Goal: Information Seeking & Learning: Learn about a topic

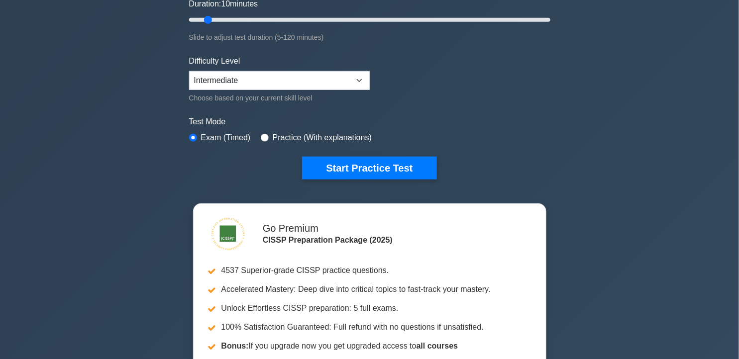
scroll to position [228, 0]
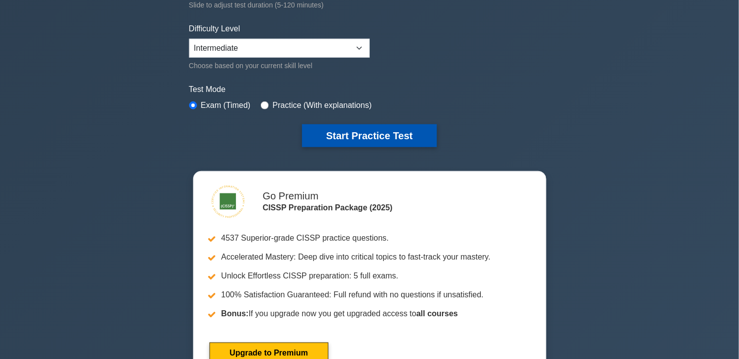
click at [387, 130] on button "Start Practice Test" at bounding box center [369, 135] width 134 height 23
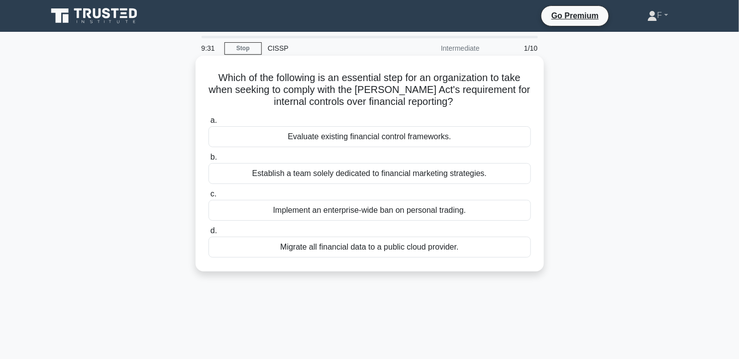
click at [413, 127] on div "Evaluate existing financial control frameworks." at bounding box center [370, 136] width 323 height 21
click at [209, 124] on input "a. Evaluate existing financial control frameworks." at bounding box center [209, 120] width 0 height 6
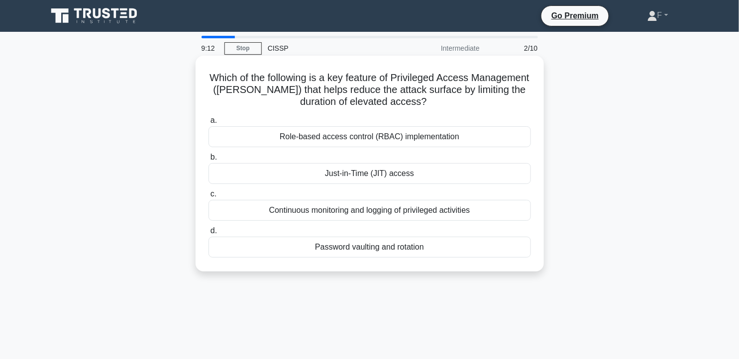
click at [389, 210] on div "Continuous monitoring and logging of privileged activities" at bounding box center [370, 210] width 323 height 21
click at [209, 198] on input "c. Continuous monitoring and logging of privileged activities" at bounding box center [209, 194] width 0 height 6
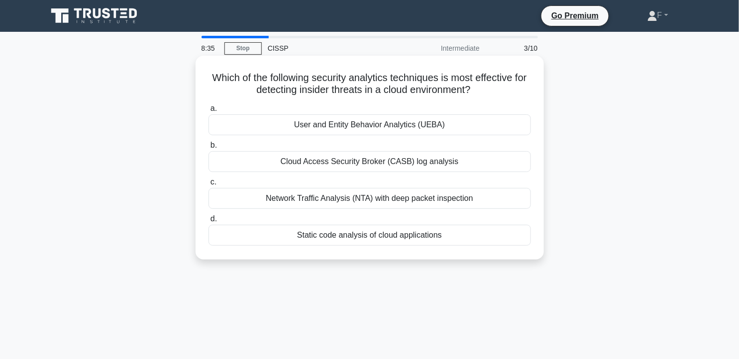
click at [444, 122] on div "User and Entity Behavior Analytics (UEBA)" at bounding box center [370, 125] width 323 height 21
click at [209, 112] on input "a. User and Entity Behavior Analytics (UEBA)" at bounding box center [209, 109] width 0 height 6
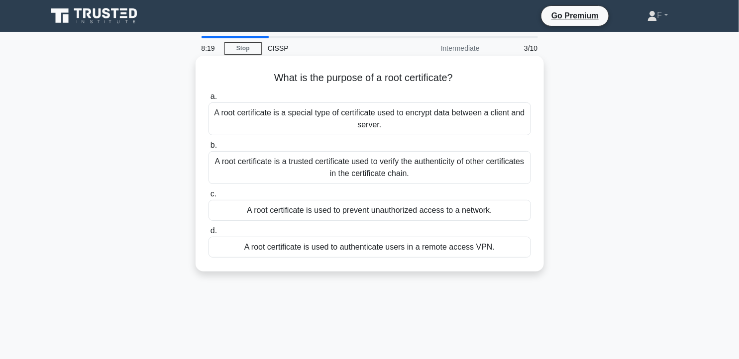
click at [494, 177] on div "A root certificate is a trusted certificate used to verify the authenticity of …" at bounding box center [370, 167] width 323 height 33
click at [209, 149] on input "b. A root certificate is a trusted certificate used to verify the authenticity …" at bounding box center [209, 145] width 0 height 6
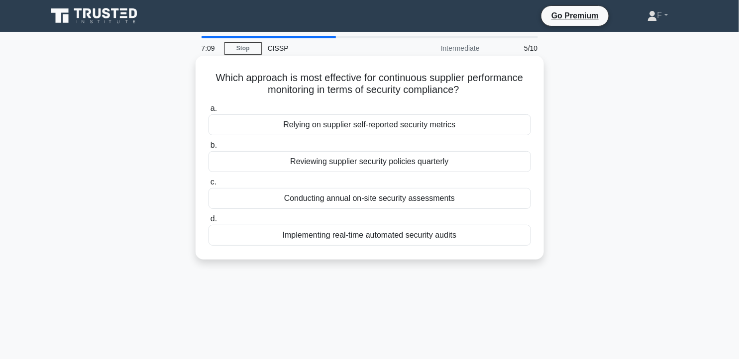
click at [484, 199] on div "Conducting annual on-site security assessments" at bounding box center [370, 198] width 323 height 21
click at [209, 186] on input "c. Conducting annual on-site security assessments" at bounding box center [209, 182] width 0 height 6
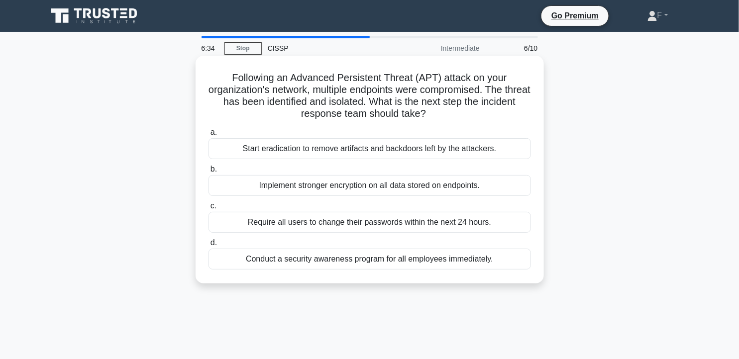
click at [475, 150] on div "Start eradication to remove artifacts and backdoors left by the attackers." at bounding box center [370, 148] width 323 height 21
click at [209, 136] on input "a. Start eradication to remove artifacts and backdoors left by the attackers." at bounding box center [209, 132] width 0 height 6
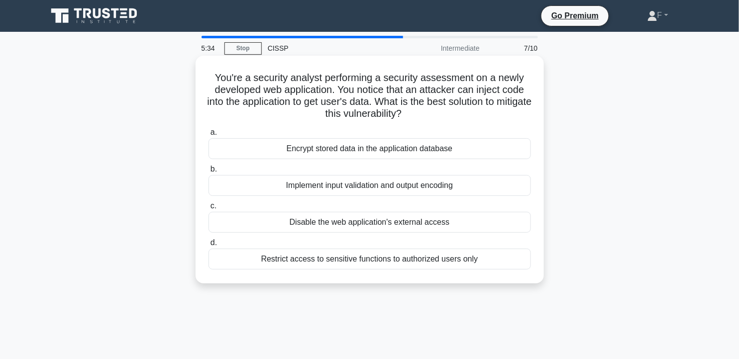
click at [404, 221] on div "Disable the web application's external access" at bounding box center [370, 222] width 323 height 21
click at [209, 210] on input "c. Disable the web application's external access" at bounding box center [209, 206] width 0 height 6
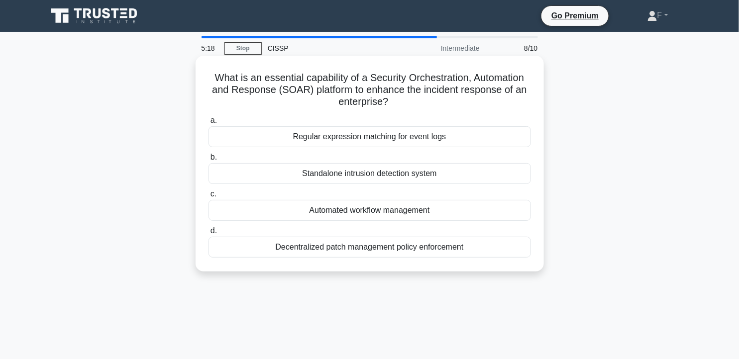
click at [383, 208] on div "Automated workflow management" at bounding box center [370, 210] width 323 height 21
click at [209, 198] on input "c. Automated workflow management" at bounding box center [209, 194] width 0 height 6
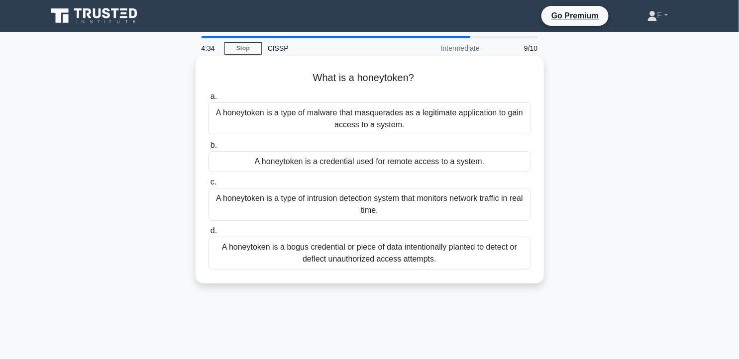
click at [430, 251] on div "A honeytoken is a bogus credential or piece of data intentionally planted to de…" at bounding box center [370, 253] width 323 height 33
click at [209, 234] on input "d. A honeytoken is a bogus credential or piece of data intentionally planted to…" at bounding box center [209, 231] width 0 height 6
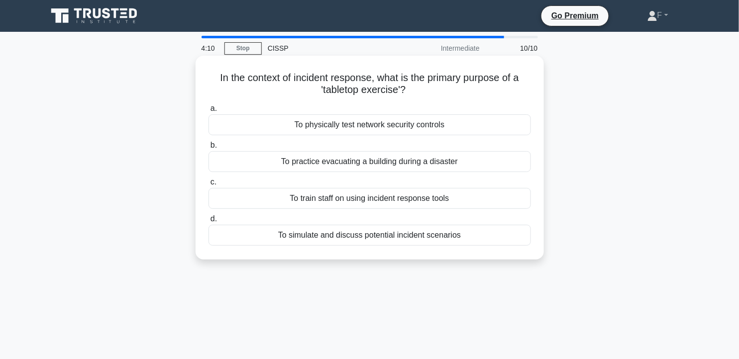
click at [485, 231] on div "To simulate and discuss potential incident scenarios" at bounding box center [370, 235] width 323 height 21
click at [209, 223] on input "d. To simulate and discuss potential incident scenarios" at bounding box center [209, 219] width 0 height 6
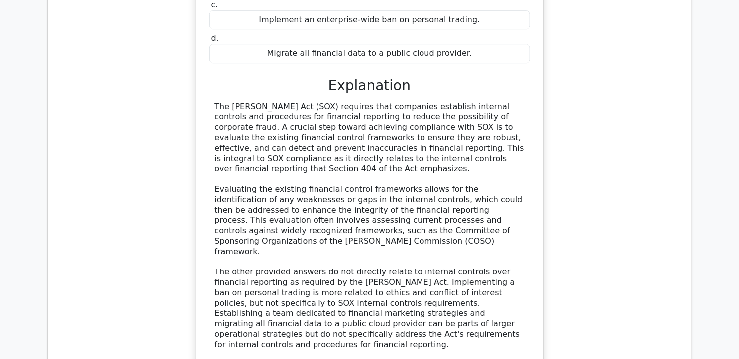
scroll to position [1060, 0]
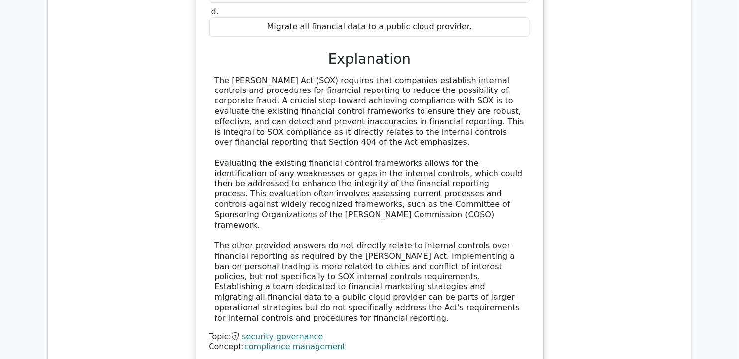
drag, startPoint x: 216, startPoint y: 56, endPoint x: 259, endPoint y: 122, distance: 79.1
click at [259, 122] on div "The Sarbanes-Oxley Act (SOX) requires that companies establish internal control…" at bounding box center [370, 200] width 310 height 248
copy div "The Sarbanes-Oxley Act (SOX) requires that companies establish internal control…"
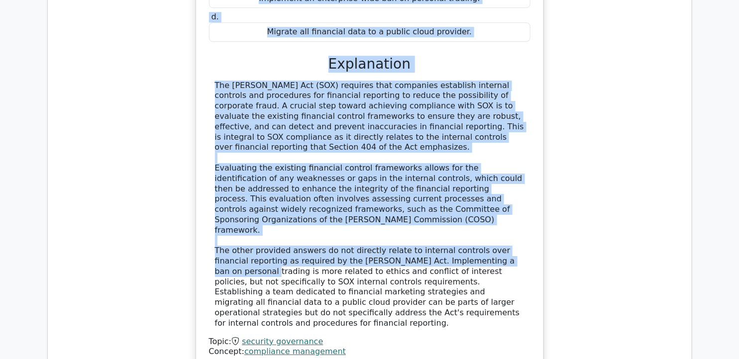
scroll to position [0, 5]
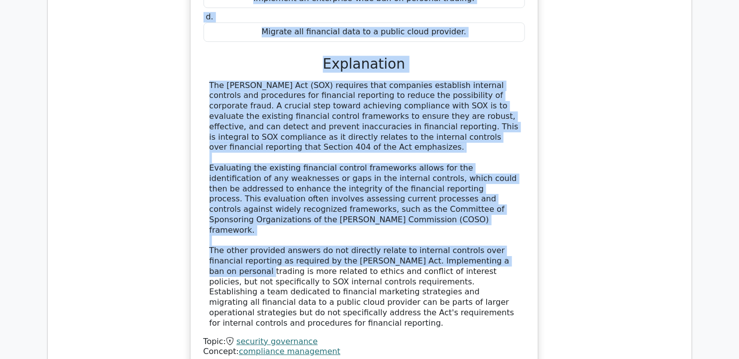
drag, startPoint x: 556, startPoint y: 228, endPoint x: 743, endPoint y: 190, distance: 190.6
click at [739, 190] on html "Go Premium F" at bounding box center [369, 41] width 739 height 2202
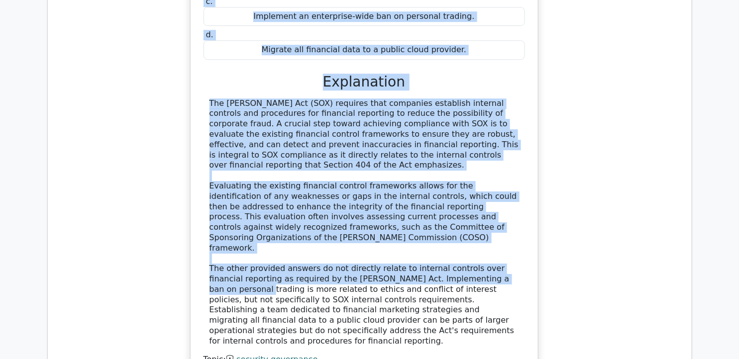
scroll to position [1046, 0]
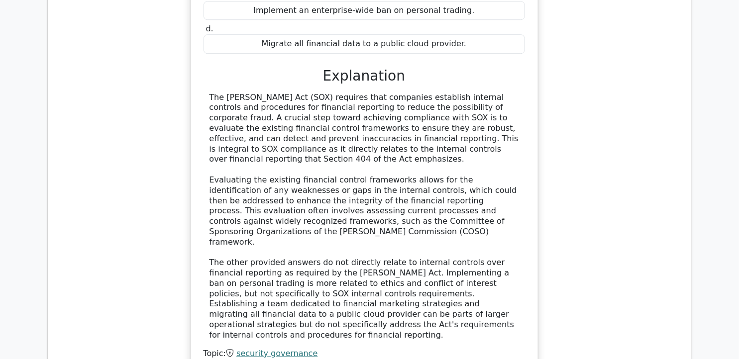
click at [650, 197] on div "Which of the following is an essential step for an organization to take when se…" at bounding box center [364, 129] width 628 height 529
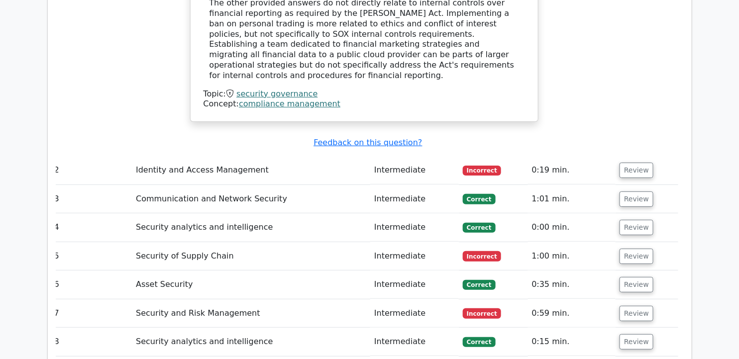
scroll to position [1337, 0]
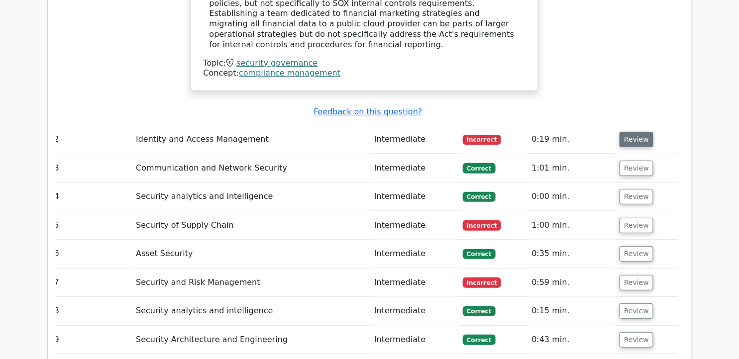
click at [627, 132] on button "Review" at bounding box center [637, 139] width 34 height 15
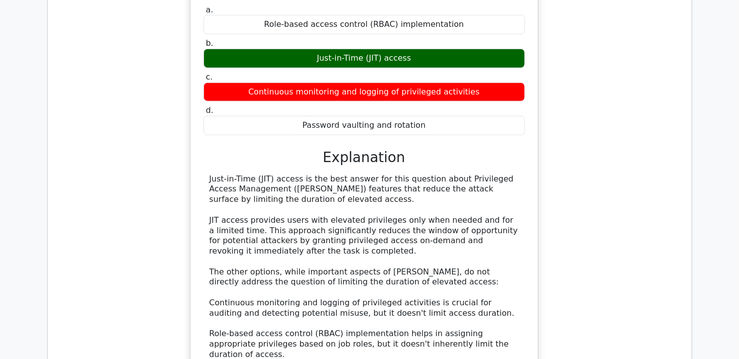
scroll to position [1556, 0]
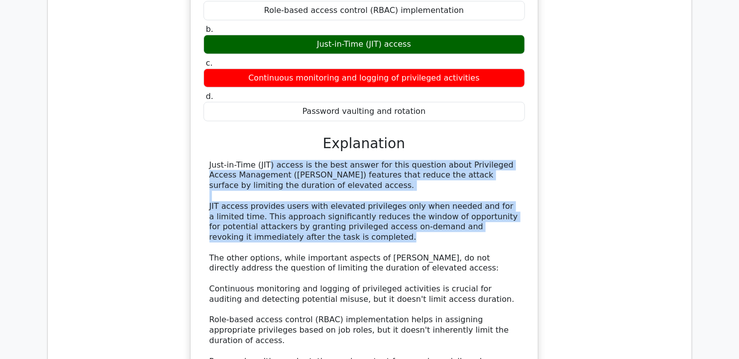
drag, startPoint x: 210, startPoint y: 122, endPoint x: 290, endPoint y: 196, distance: 108.9
click at [290, 196] on div "Just-in-Time (JIT) access is the best answer for this question about Privileged…" at bounding box center [365, 294] width 310 height 269
copy div "Just-in-Time (JIT) access is the best answer for this question about Privileged…"
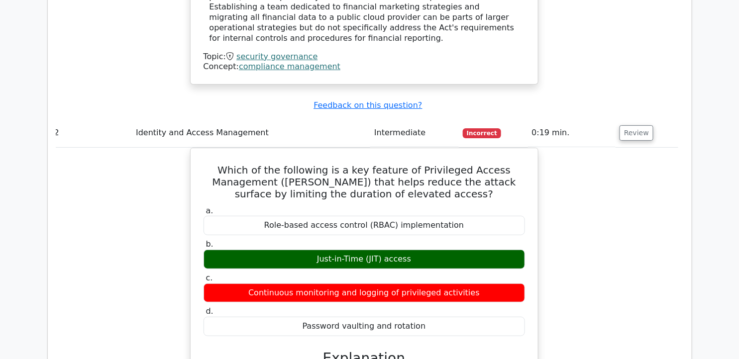
scroll to position [1341, 0]
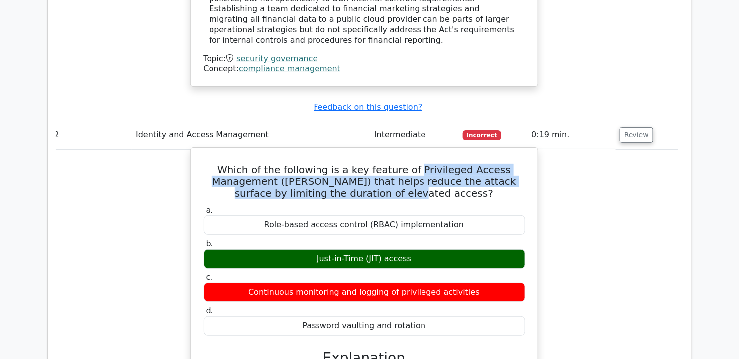
drag, startPoint x: 422, startPoint y: 121, endPoint x: 420, endPoint y: 150, distance: 29.4
click at [420, 164] on h5 "Which of the following is a key feature of Privileged Access Management (PAM) t…" at bounding box center [365, 182] width 324 height 36
click at [437, 164] on h5 "Which of the following is a key feature of Privileged Access Management (PAM) t…" at bounding box center [365, 182] width 324 height 36
drag, startPoint x: 232, startPoint y: 126, endPoint x: 432, endPoint y: 152, distance: 201.4
click at [432, 164] on h5 "Which of the following is a key feature of Privileged Access Management (PAM) t…" at bounding box center [365, 182] width 324 height 36
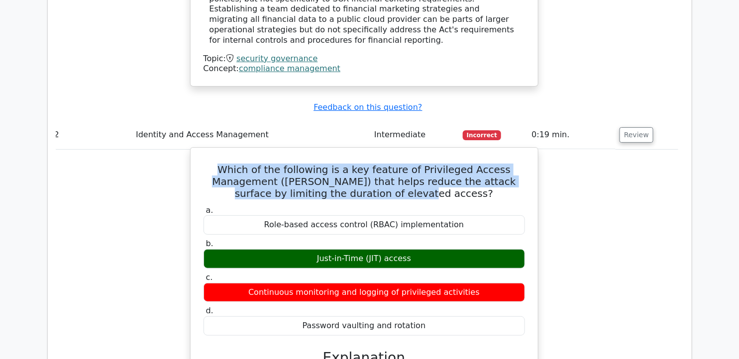
copy h5 "Which of the following is a key feature of Privileged Access Management (PAM) t…"
click at [220, 164] on h5 "Which of the following is a key feature of Privileged Access Management (PAM) t…" at bounding box center [365, 182] width 324 height 36
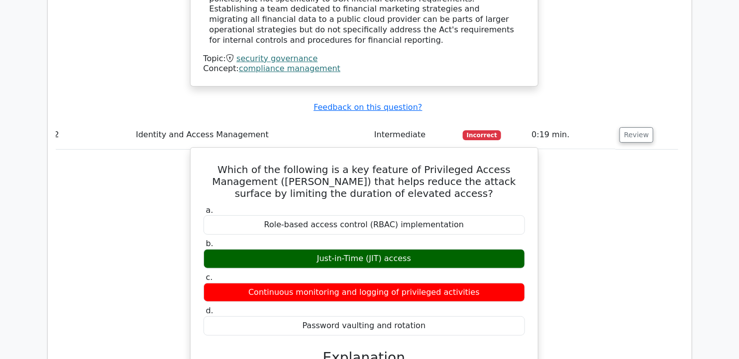
drag, startPoint x: 233, startPoint y: 125, endPoint x: 425, endPoint y: 281, distance: 247.0
copy div "Which of the following is a key feature of Privileged Access Management (PAM) t…"
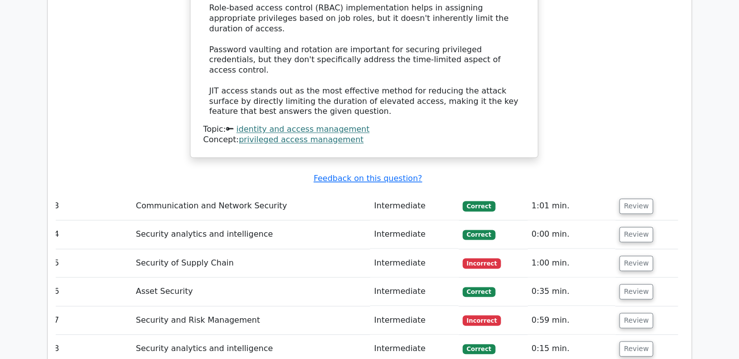
scroll to position [1882, 0]
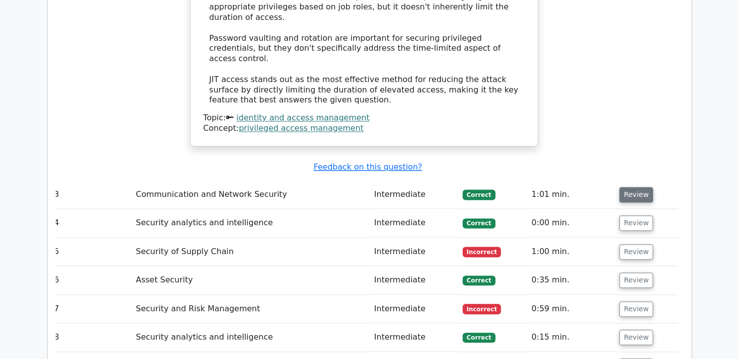
click at [631, 188] on button "Review" at bounding box center [637, 195] width 34 height 15
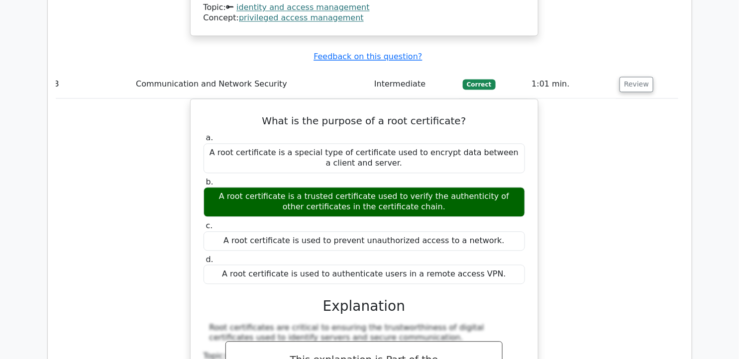
scroll to position [1990, 0]
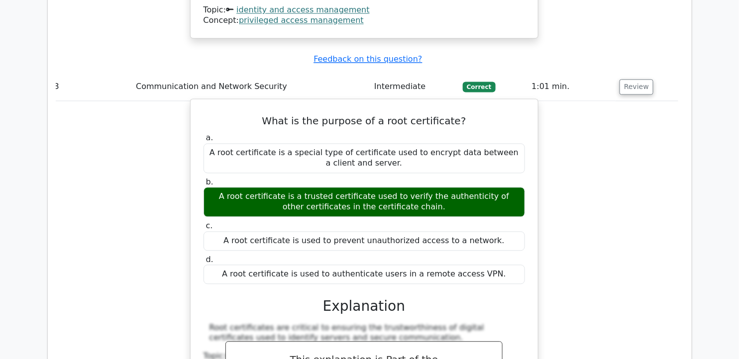
drag, startPoint x: 414, startPoint y: 134, endPoint x: 431, endPoint y: 148, distance: 21.2
click at [431, 188] on div "A root certificate is a trusted certificate used to verify the authenticity of …" at bounding box center [365, 203] width 322 height 30
copy div "A root certificate is a trusted certificate used to verify the authenticity of …"
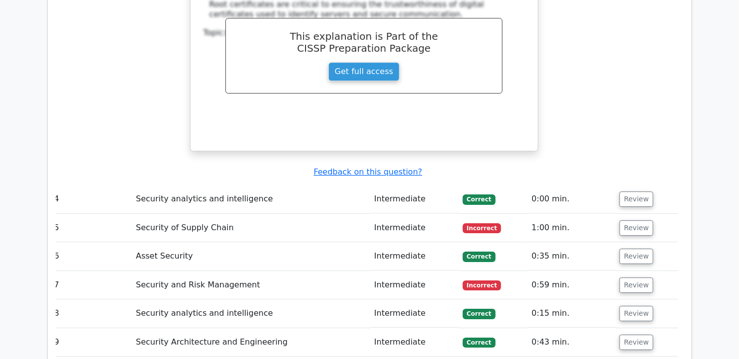
scroll to position [2335, 0]
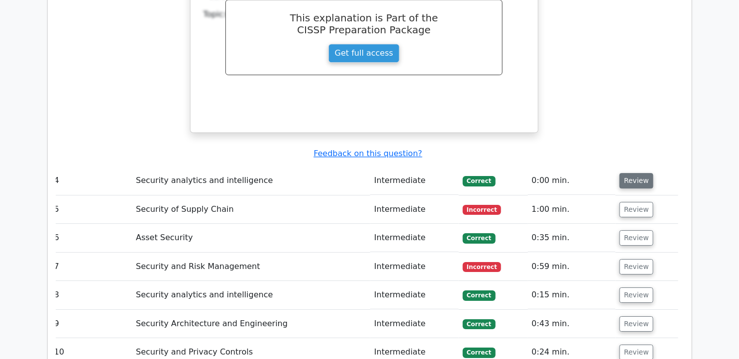
click at [631, 173] on button "Review" at bounding box center [637, 180] width 34 height 15
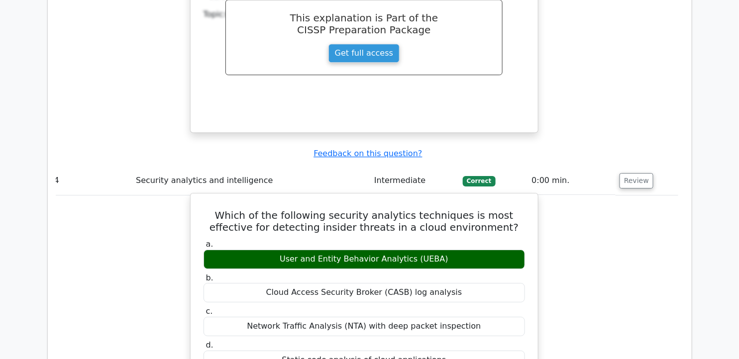
drag, startPoint x: 208, startPoint y: 154, endPoint x: 456, endPoint y: 297, distance: 286.3
copy div "Which of the following security analytics techniques is most effective for dete…"
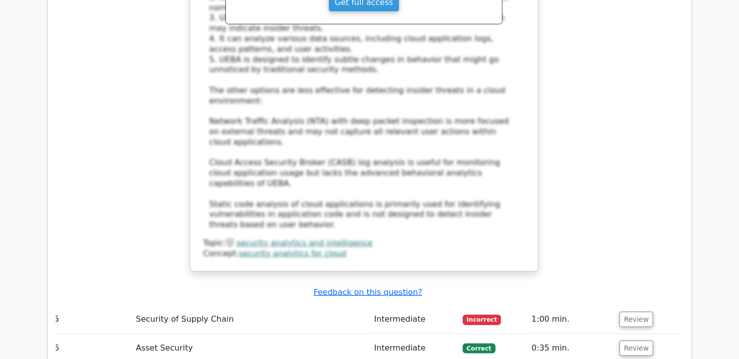
scroll to position [2855, 0]
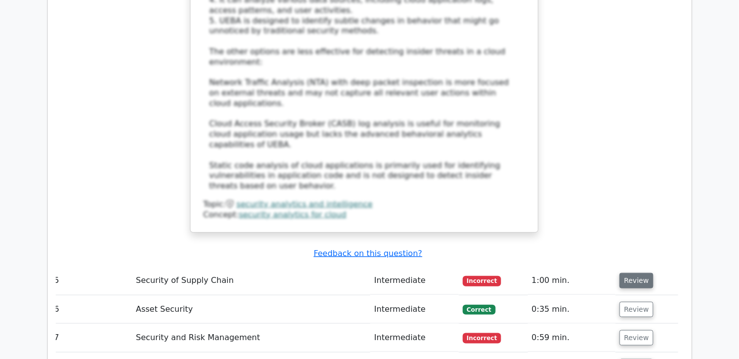
click at [630, 273] on button "Review" at bounding box center [637, 280] width 34 height 15
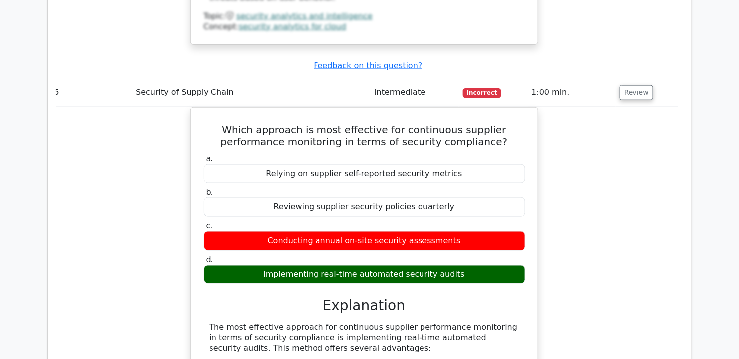
scroll to position [3038, 0]
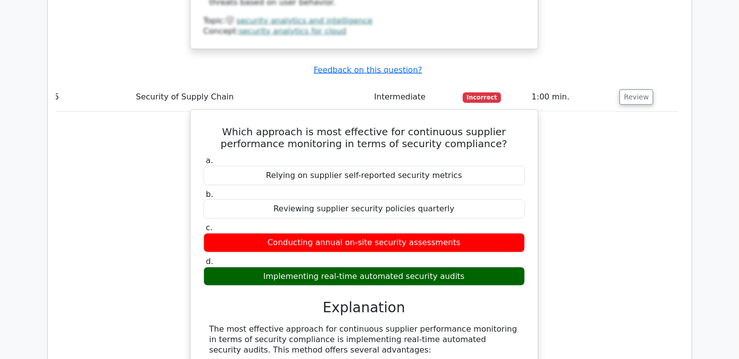
drag, startPoint x: 205, startPoint y: 28, endPoint x: 466, endPoint y: 170, distance: 297.4
copy div "Which approach is most effective for continuous supplier performance monitoring…"
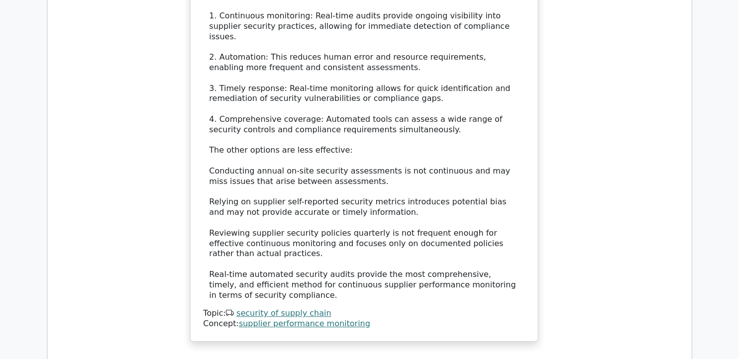
scroll to position [3427, 0]
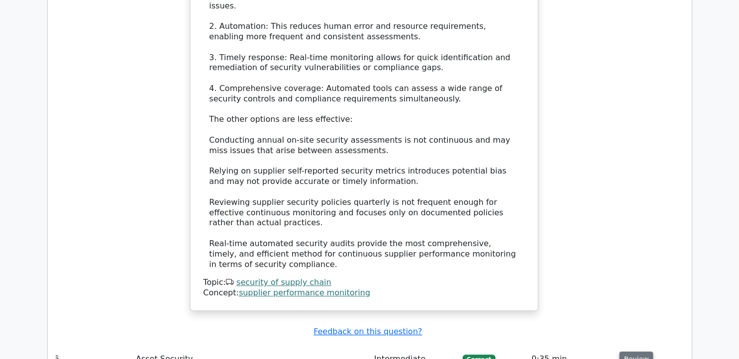
click at [636, 352] on button "Review" at bounding box center [637, 359] width 34 height 15
click at [637, 352] on button "Review" at bounding box center [637, 359] width 34 height 15
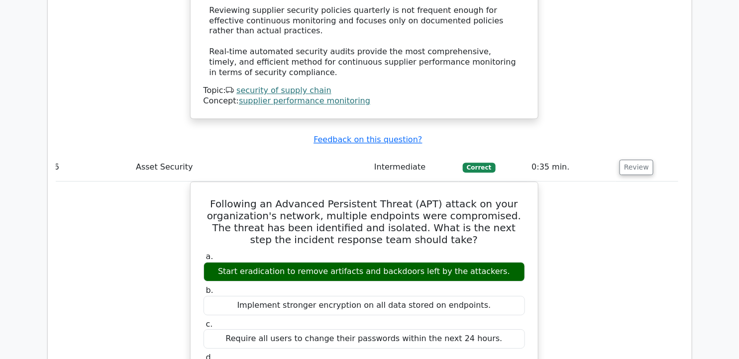
scroll to position [3630, 0]
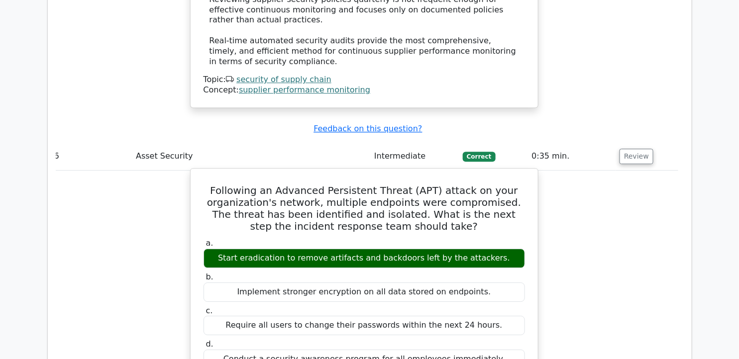
drag, startPoint x: 226, startPoint y: 74, endPoint x: 494, endPoint y: 252, distance: 321.7
copy div "Following an Advanced Persistent Threat (APT) attack on your organization's net…"
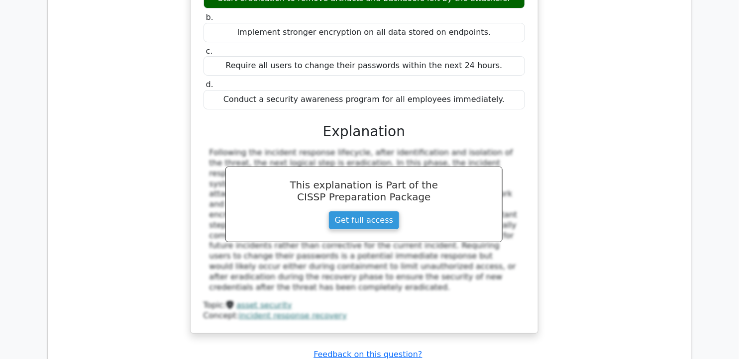
scroll to position [3919, 0]
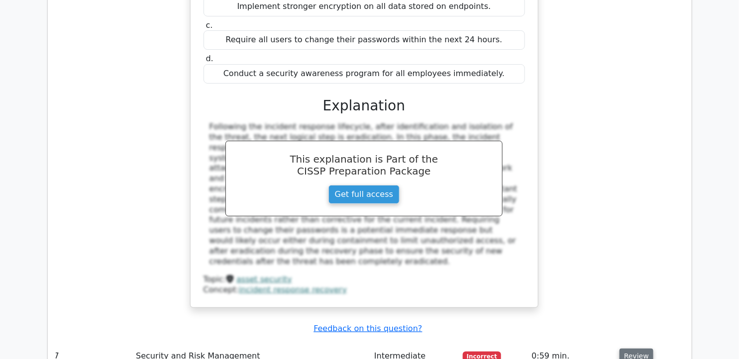
click at [634, 349] on button "Review" at bounding box center [637, 356] width 34 height 15
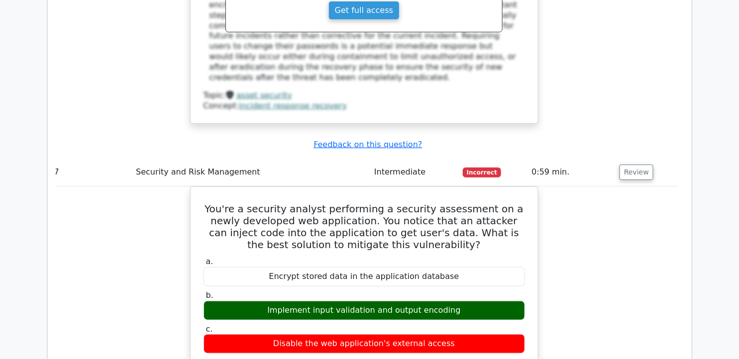
scroll to position [4114, 0]
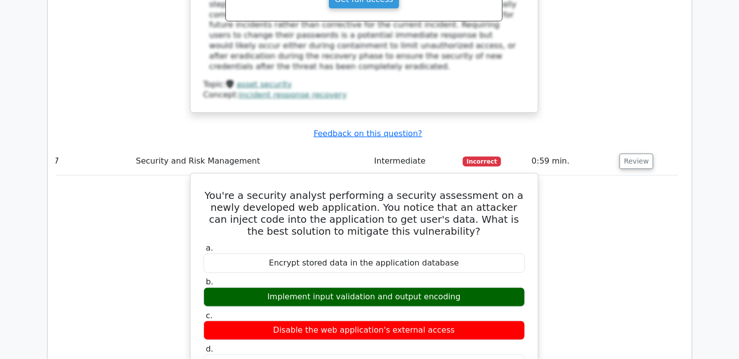
drag, startPoint x: 205, startPoint y: 58, endPoint x: 481, endPoint y: 226, distance: 323.3
copy div "You're a security analyst performing a security assessment on a newly developed…"
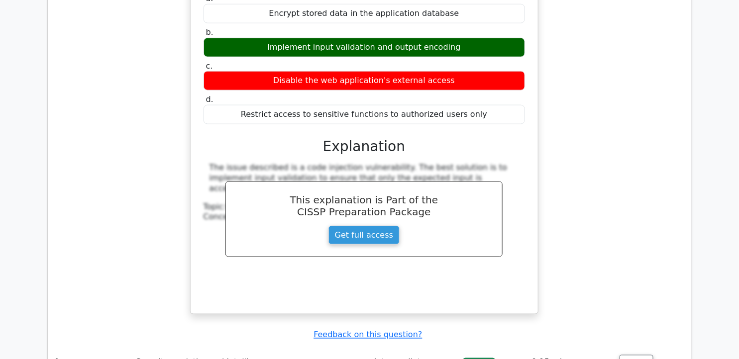
scroll to position [4394, 0]
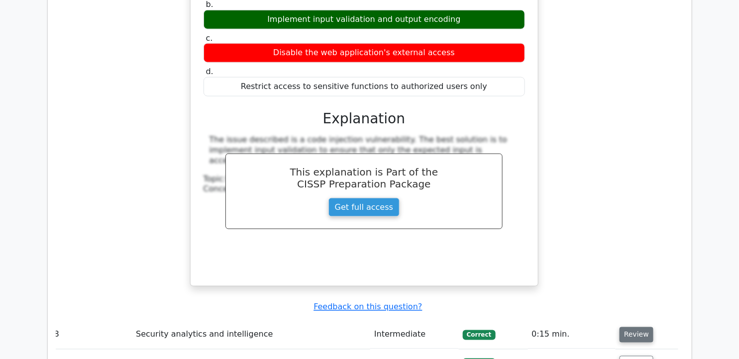
click at [635, 328] on button "Review" at bounding box center [637, 335] width 34 height 15
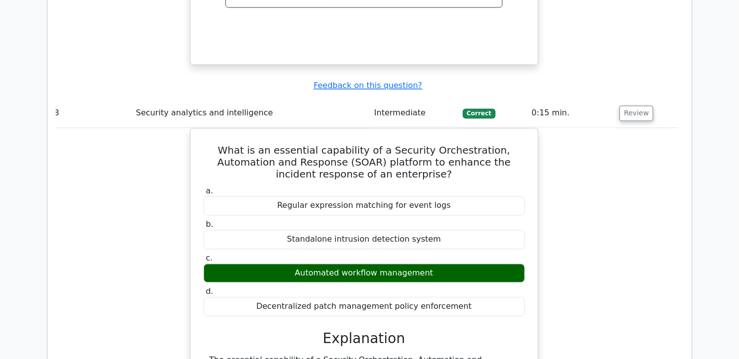
scroll to position [4628, 0]
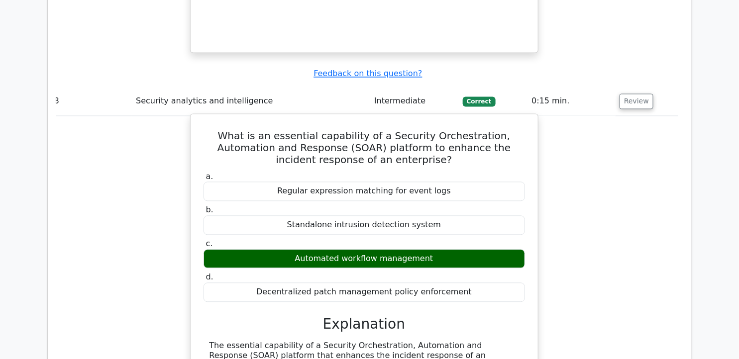
drag, startPoint x: 210, startPoint y: 210, endPoint x: 248, endPoint y: 250, distance: 55.7
copy div "The essential capability of a Security Orchestration, Automation and Response (…"
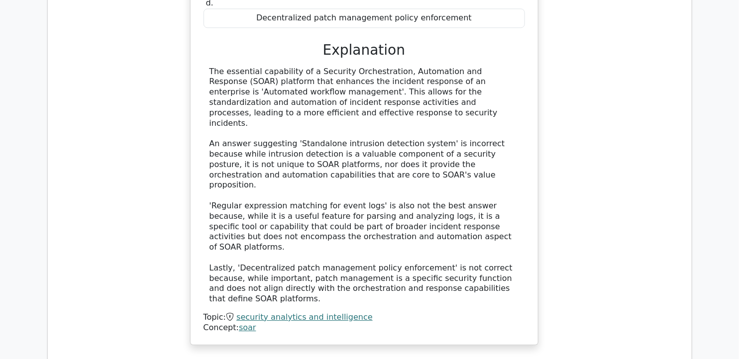
scroll to position [4955, 0]
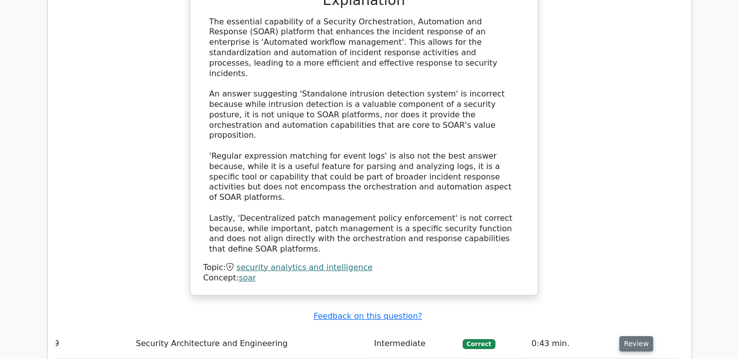
click at [635, 337] on button "Review" at bounding box center [637, 344] width 34 height 15
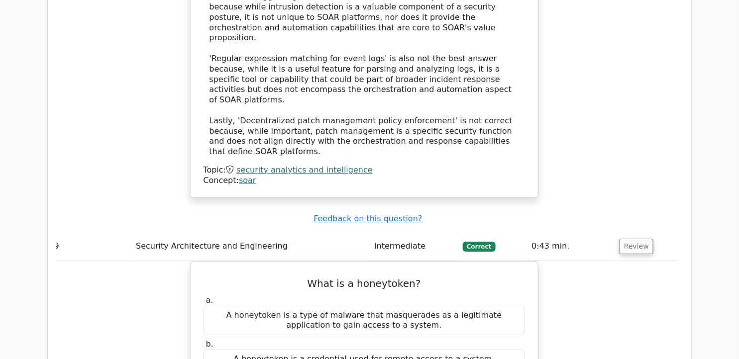
scroll to position [5095, 0]
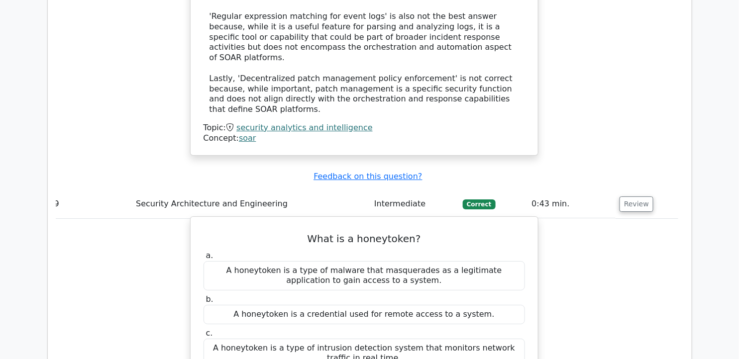
drag, startPoint x: 311, startPoint y: 63, endPoint x: 461, endPoint y: 237, distance: 230.2
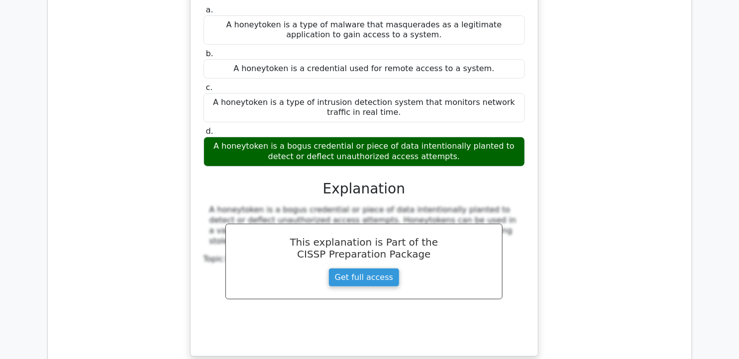
scroll to position [5416, 0]
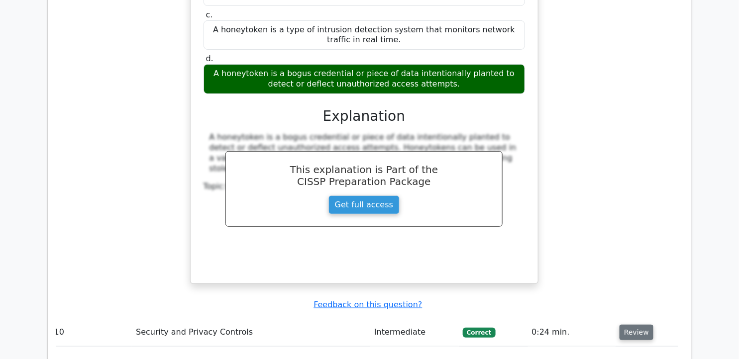
click at [641, 325] on button "Review" at bounding box center [637, 332] width 34 height 15
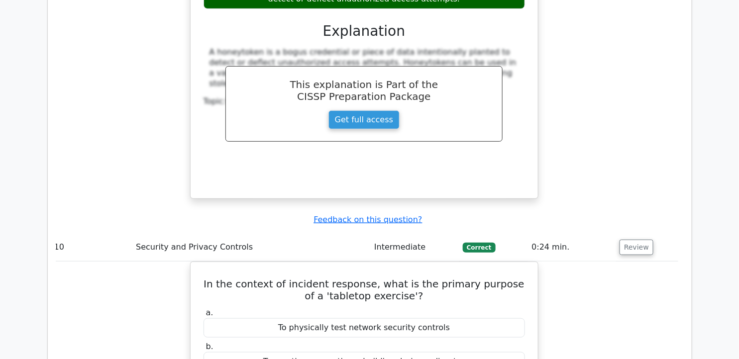
scroll to position [5514, 0]
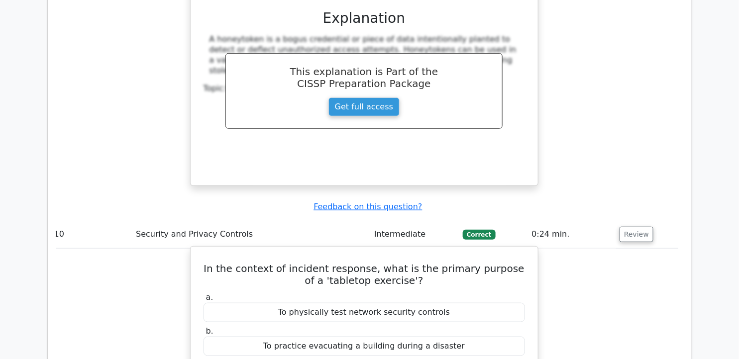
drag, startPoint x: 210, startPoint y: 93, endPoint x: 477, endPoint y: 237, distance: 303.8
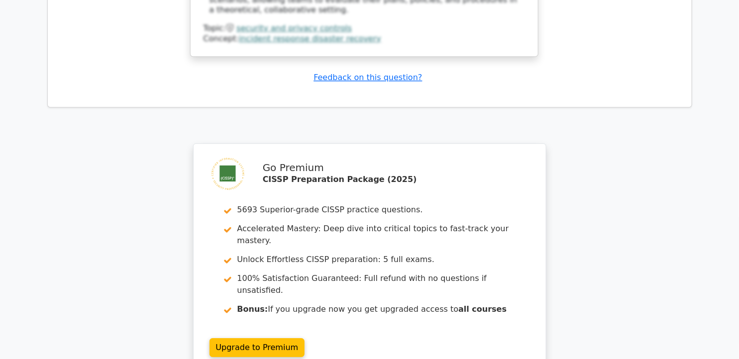
scroll to position [6236, 0]
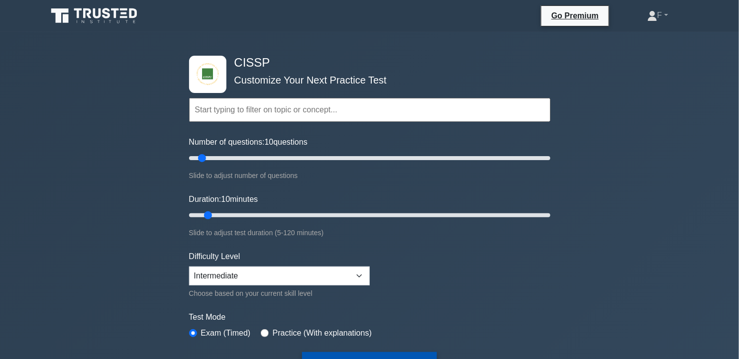
click at [362, 353] on button "Start Practice Test" at bounding box center [369, 363] width 134 height 23
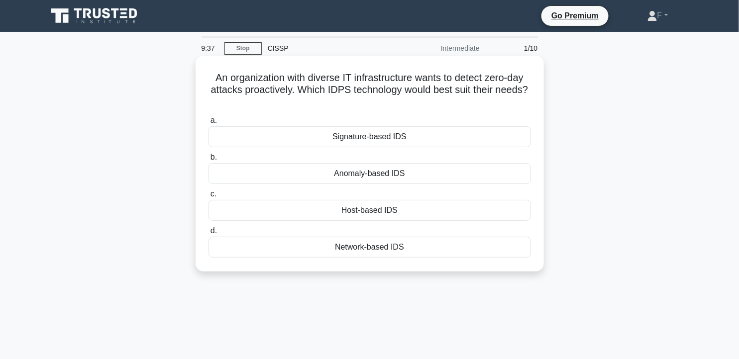
click at [416, 173] on div "Anomaly-based IDS" at bounding box center [370, 173] width 323 height 21
click at [209, 161] on input "b. Anomaly-based IDS" at bounding box center [209, 157] width 0 height 6
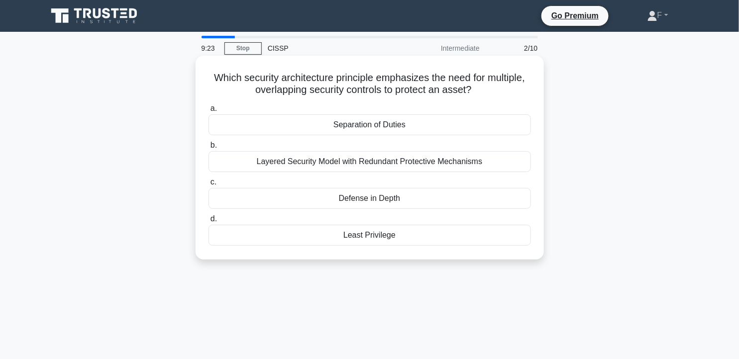
click at [416, 193] on div "Defense in Depth" at bounding box center [370, 198] width 323 height 21
click at [209, 186] on input "c. Defense in Depth" at bounding box center [209, 182] width 0 height 6
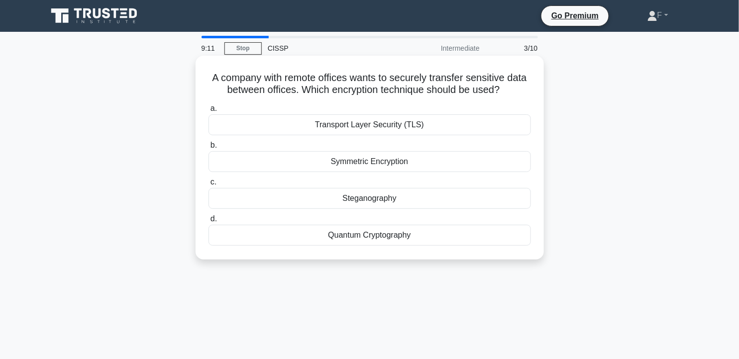
click at [472, 122] on div "Transport Layer Security (TLS)" at bounding box center [370, 125] width 323 height 21
click at [209, 112] on input "a. Transport Layer Security (TLS)" at bounding box center [209, 109] width 0 height 6
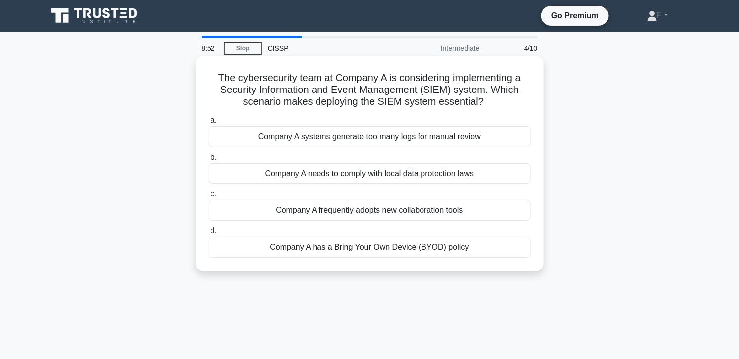
click at [495, 131] on div "Company A systems generate too many logs for manual review" at bounding box center [370, 136] width 323 height 21
click at [209, 124] on input "a. Company A systems generate too many logs for manual review" at bounding box center [209, 120] width 0 height 6
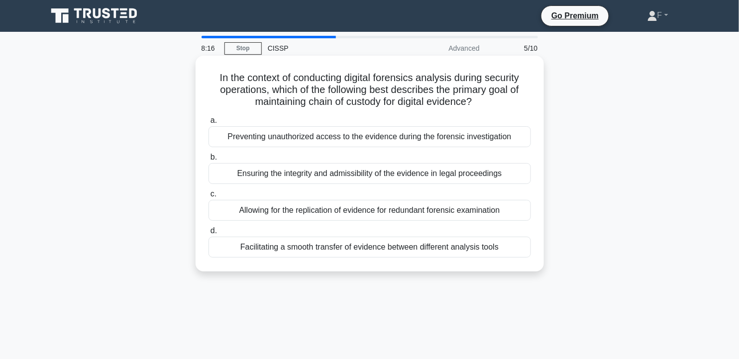
click at [390, 176] on div "Ensuring the integrity and admissibility of the evidence in legal proceedings" at bounding box center [370, 173] width 323 height 21
click at [209, 161] on input "b. Ensuring the integrity and admissibility of the evidence in legal proceedings" at bounding box center [209, 157] width 0 height 6
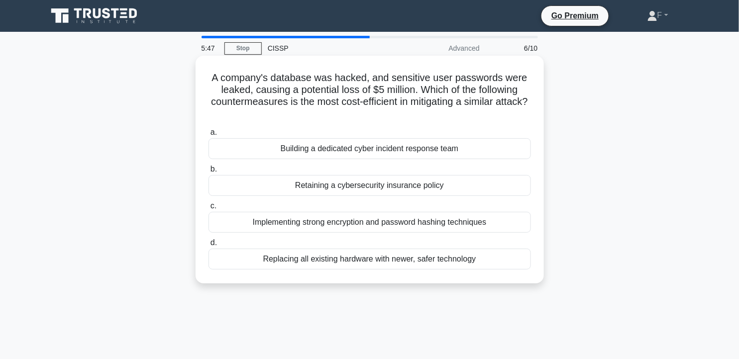
click at [449, 155] on div "Building a dedicated cyber incident response team" at bounding box center [370, 148] width 323 height 21
click at [209, 136] on input "a. Building a dedicated cyber incident response team" at bounding box center [209, 132] width 0 height 6
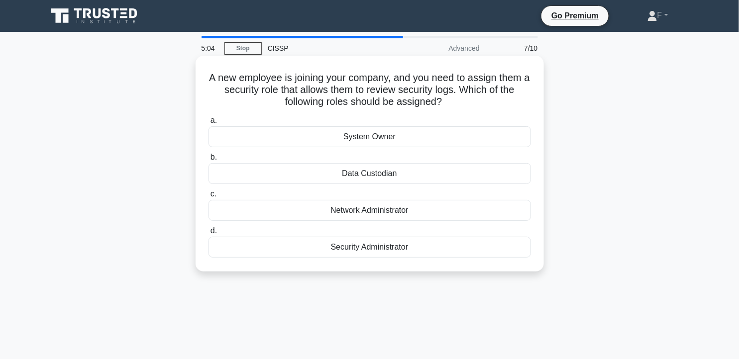
click at [441, 172] on div "Data Custodian" at bounding box center [370, 173] width 323 height 21
click at [209, 161] on input "b. Data Custodian" at bounding box center [209, 157] width 0 height 6
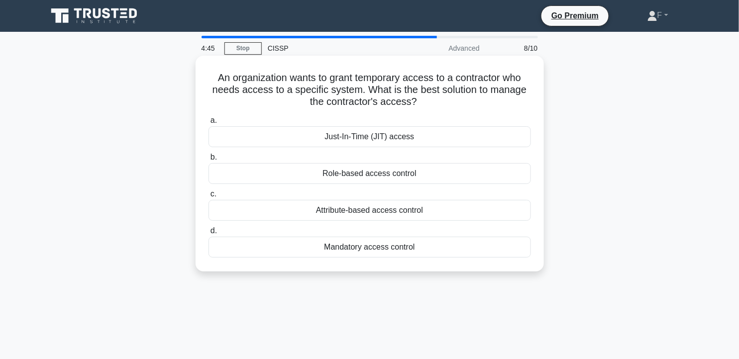
click at [437, 173] on div "Role-based access control" at bounding box center [370, 173] width 323 height 21
click at [209, 161] on input "b. Role-based access control" at bounding box center [209, 157] width 0 height 6
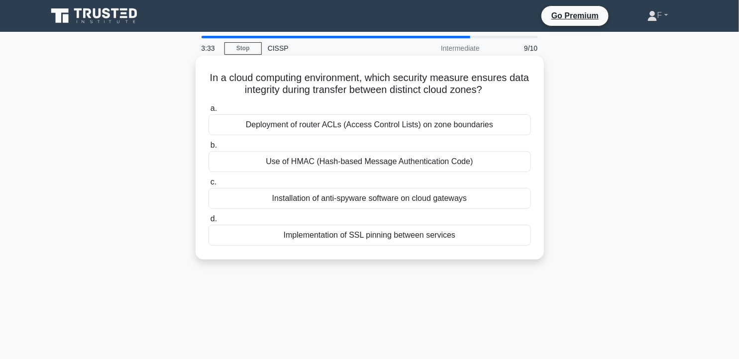
click at [462, 166] on div "Use of HMAC (Hash-based Message Authentication Code)" at bounding box center [370, 161] width 323 height 21
click at [209, 149] on input "b. Use of HMAC (Hash-based Message Authentication Code)" at bounding box center [209, 145] width 0 height 6
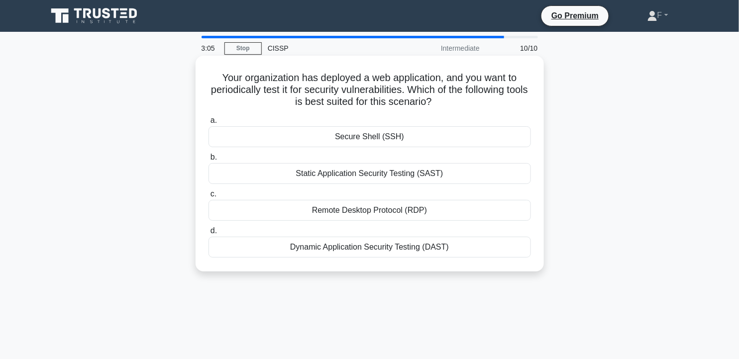
click at [435, 252] on div "Dynamic Application Security Testing (DAST)" at bounding box center [370, 247] width 323 height 21
click at [209, 234] on input "d. Dynamic Application Security Testing (DAST)" at bounding box center [209, 231] width 0 height 6
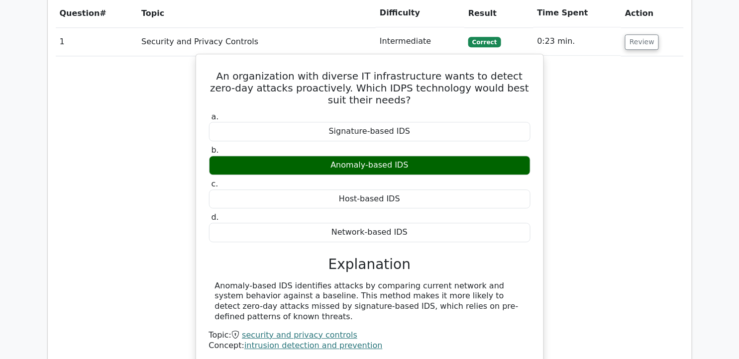
drag, startPoint x: 215, startPoint y: 249, endPoint x: 519, endPoint y: 271, distance: 304.5
click at [519, 281] on div "Anomaly-based IDS identifies attacks by comparing current network and system be…" at bounding box center [370, 301] width 310 height 41
copy div "Anomaly-based IDS identifies attacks by comparing current network and system be…"
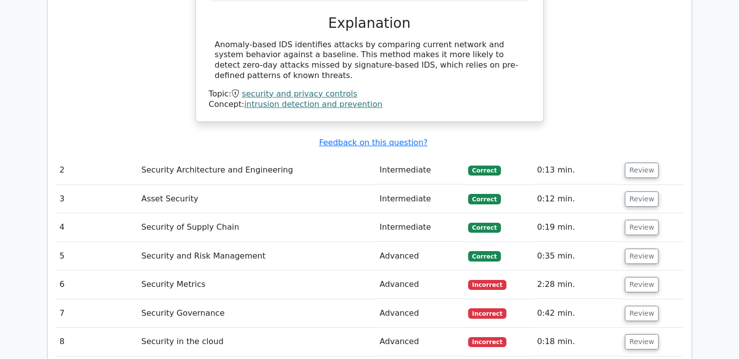
scroll to position [1114, 0]
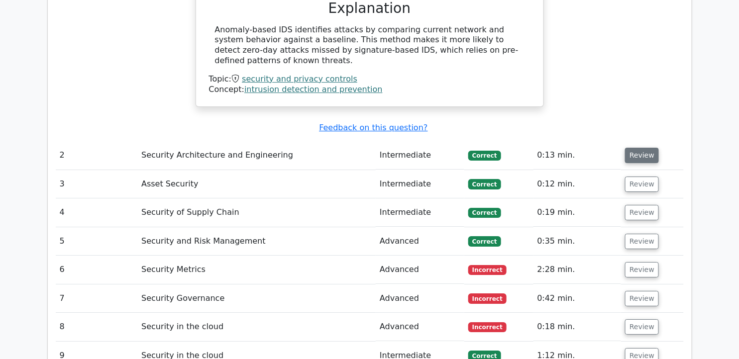
click at [640, 148] on button "Review" at bounding box center [642, 155] width 34 height 15
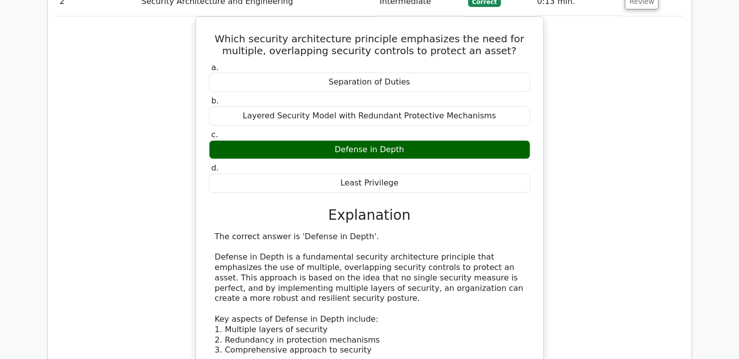
scroll to position [1274, 0]
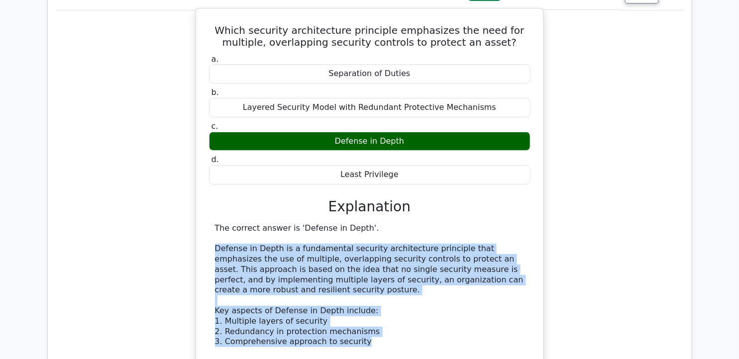
drag, startPoint x: 216, startPoint y: 202, endPoint x: 374, endPoint y: 297, distance: 185.1
click at [374, 297] on div "The correct answer is 'Defense in Depth'. Defense in Depth is a fundamental sec…" at bounding box center [370, 358] width 310 height 269
copy div "Defense in Depth is a fundamental security architecture principle that emphasiz…"
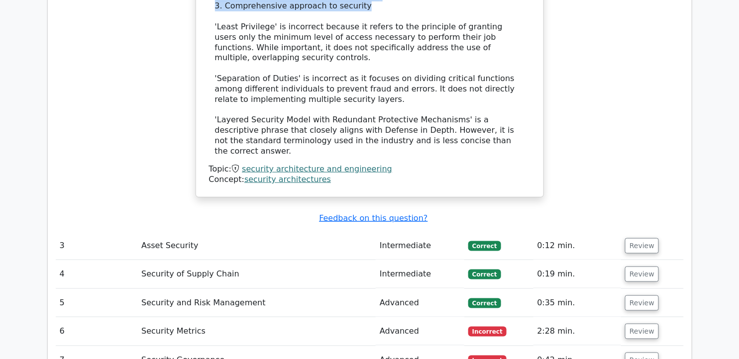
scroll to position [1626, 0]
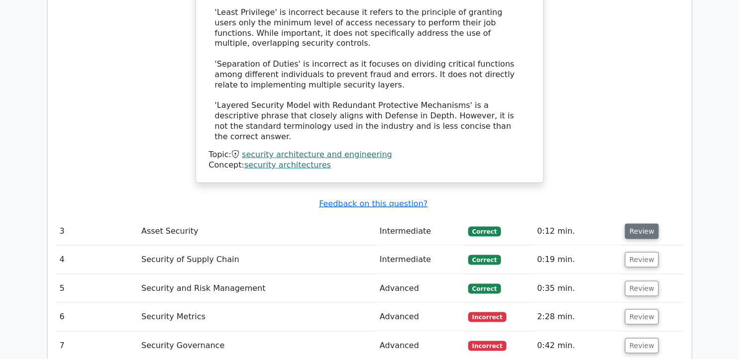
click at [644, 224] on button "Review" at bounding box center [642, 231] width 34 height 15
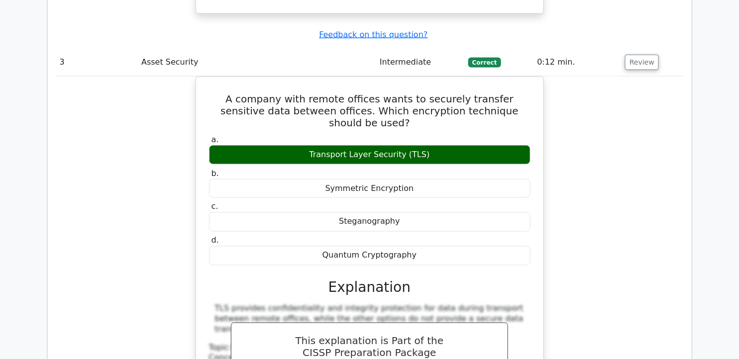
scroll to position [1784, 0]
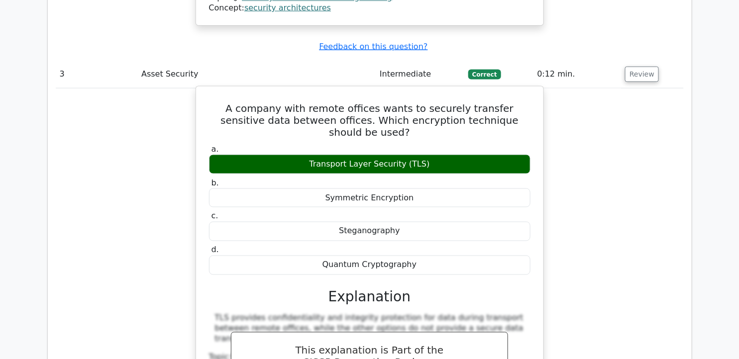
drag, startPoint x: 208, startPoint y: 41, endPoint x: 444, endPoint y: 193, distance: 280.2
click at [444, 193] on div "A company with remote offices wants to securely transfer sensitive data between…" at bounding box center [370, 276] width 340 height 370
copy div "A company with remote offices wants to securely transfer sensitive data between…"
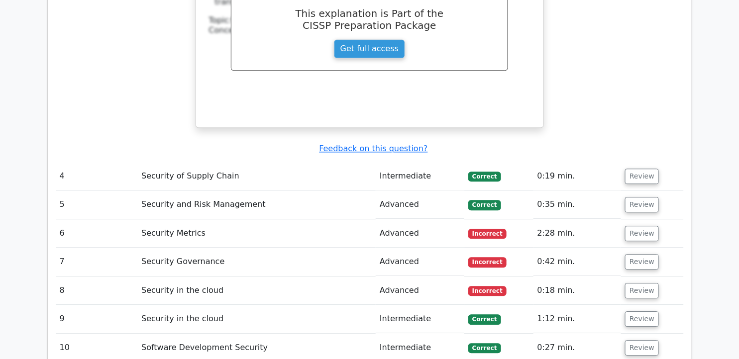
scroll to position [2131, 0]
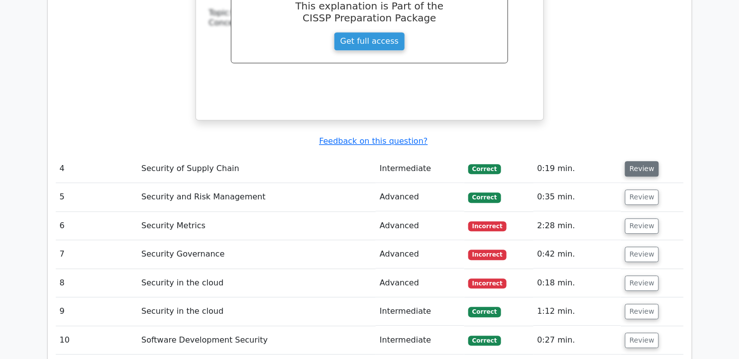
click at [642, 161] on button "Review" at bounding box center [642, 168] width 34 height 15
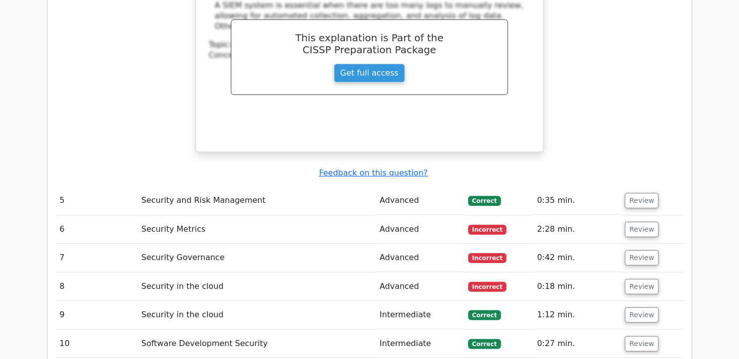
scroll to position [2561, 0]
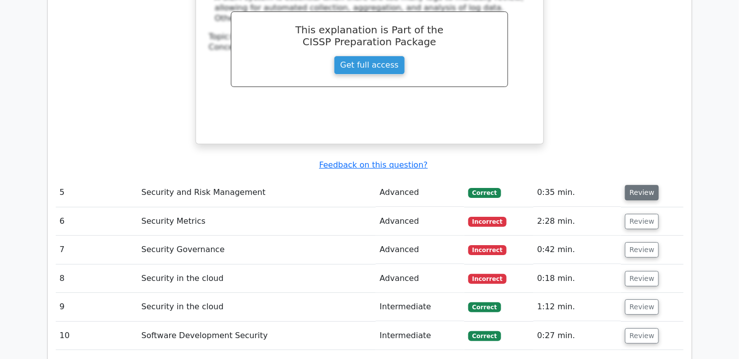
click at [639, 185] on button "Review" at bounding box center [642, 192] width 34 height 15
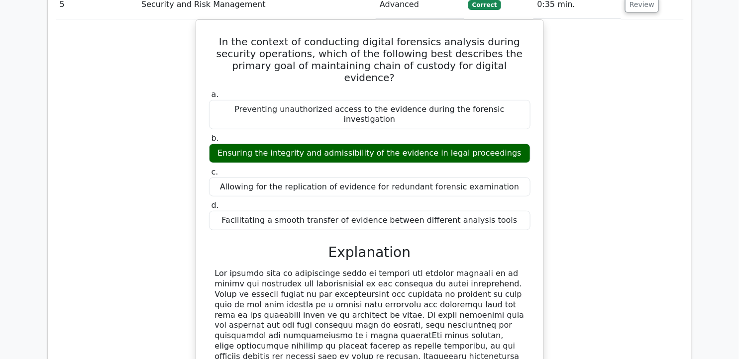
scroll to position [2759, 0]
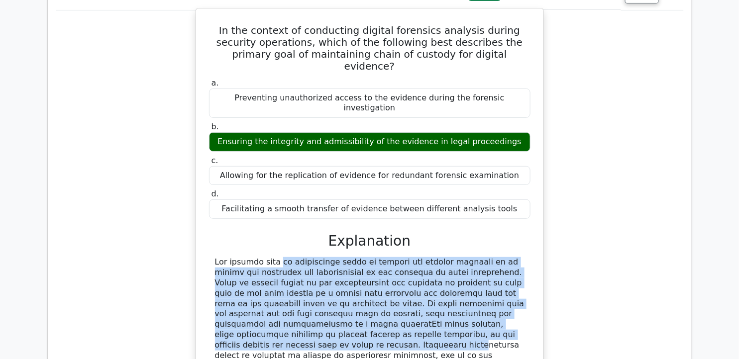
drag, startPoint x: 213, startPoint y: 151, endPoint x: 331, endPoint y: 223, distance: 137.8
click at [331, 257] on div at bounding box center [370, 334] width 322 height 155
copy div "The primary goal of maintaining chain of custody for digital evidence is to ens…"
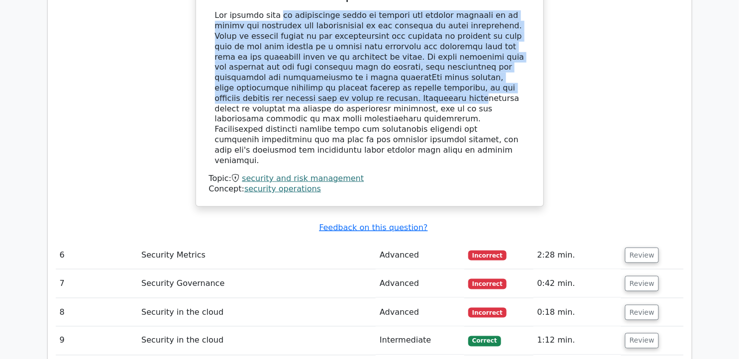
scroll to position [3017, 0]
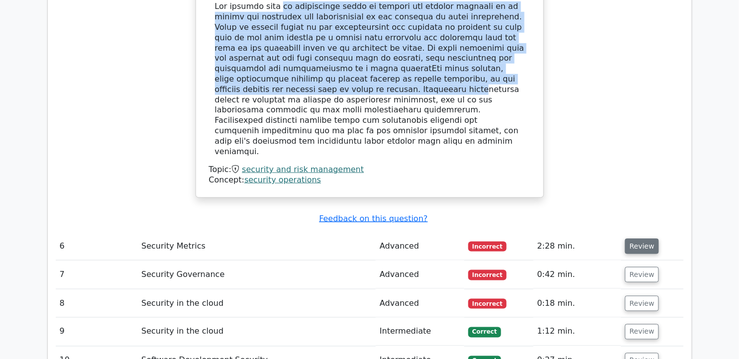
click at [634, 239] on button "Review" at bounding box center [642, 246] width 34 height 15
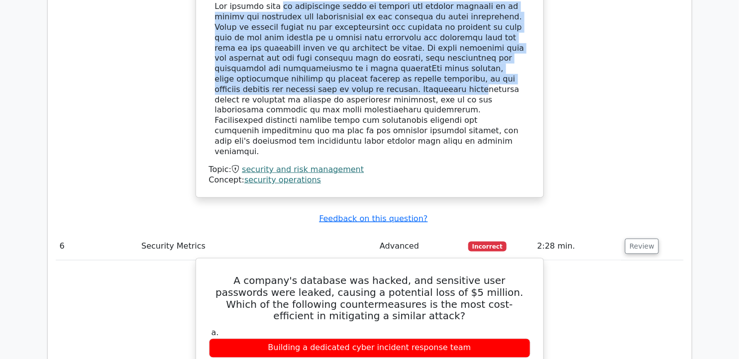
drag, startPoint x: 215, startPoint y: 137, endPoint x: 533, endPoint y: 311, distance: 362.7
copy div "A company's database was hacked, and sensitive user passwords were leaked, caus…"
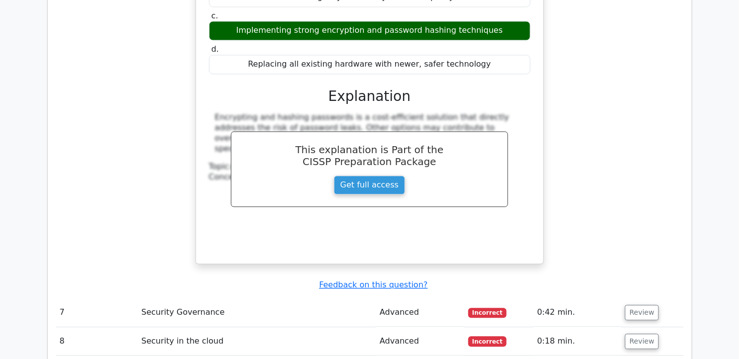
scroll to position [3421, 0]
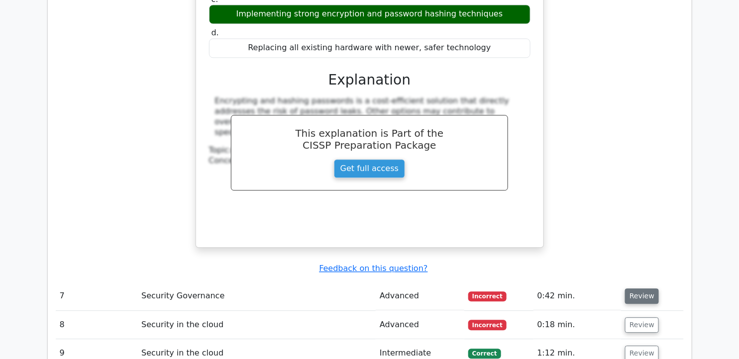
click at [640, 289] on button "Review" at bounding box center [642, 296] width 34 height 15
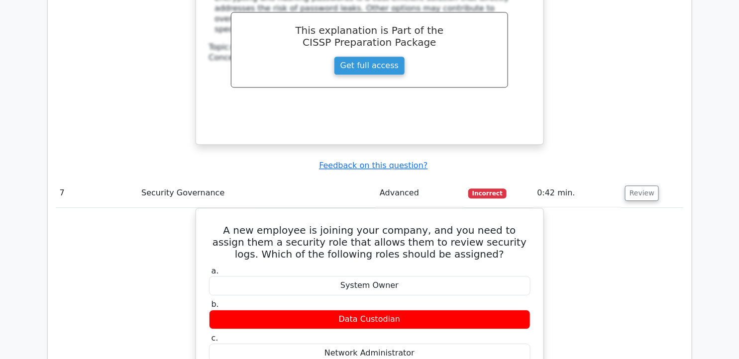
scroll to position [3535, 0]
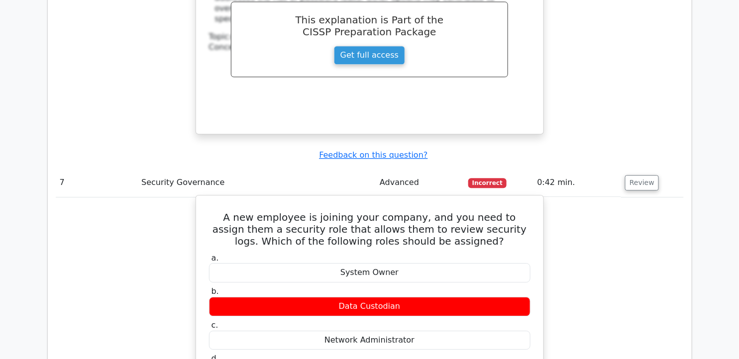
drag, startPoint x: 210, startPoint y: 75, endPoint x: 421, endPoint y: 241, distance: 268.7
copy div "A new employee is joining your company, and you need to assign them a security …"
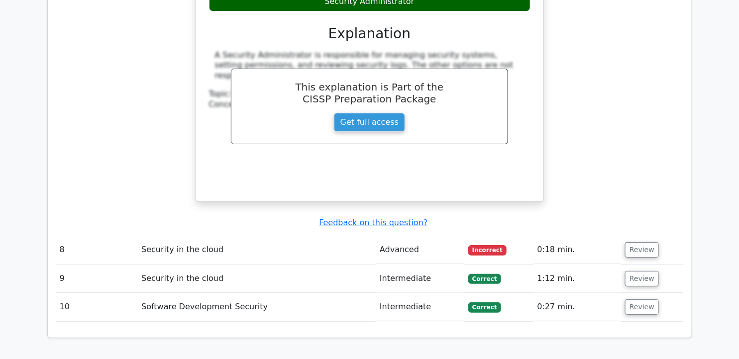
scroll to position [3927, 0]
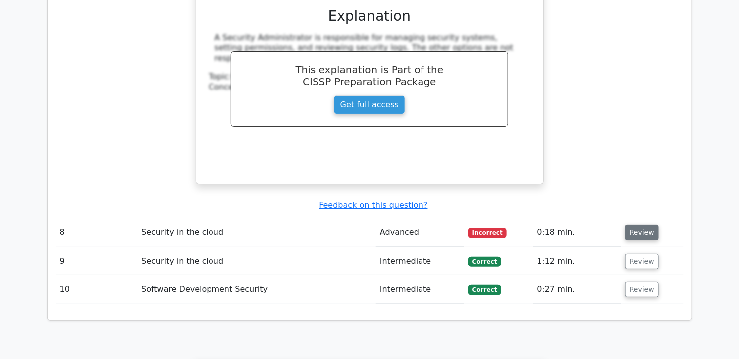
click at [634, 225] on button "Review" at bounding box center [642, 232] width 34 height 15
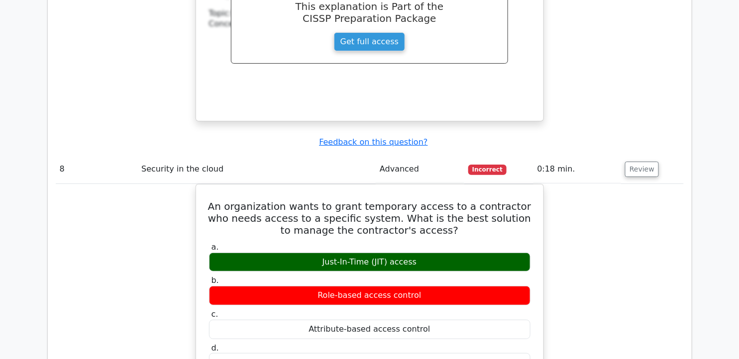
scroll to position [4025, 0]
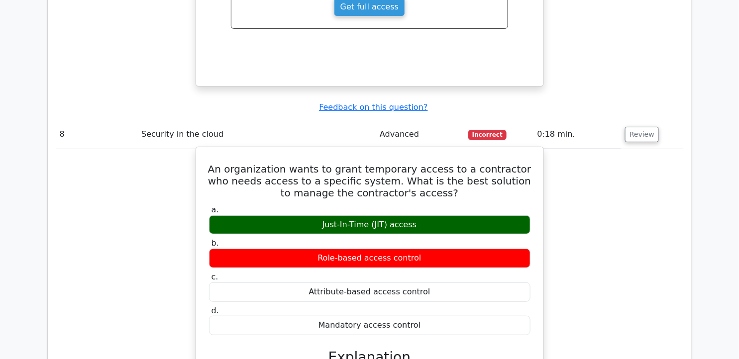
drag, startPoint x: 216, startPoint y: 240, endPoint x: 263, endPoint y: 293, distance: 70.5
copy div "Just-In-Time (JIT) access grants temporary access that can be revoked automatic…"
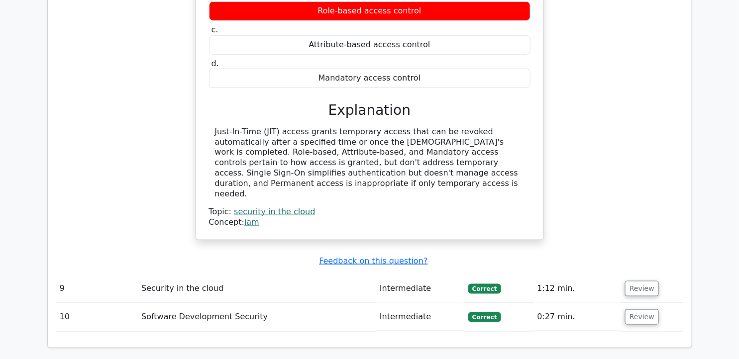
scroll to position [4302, 0]
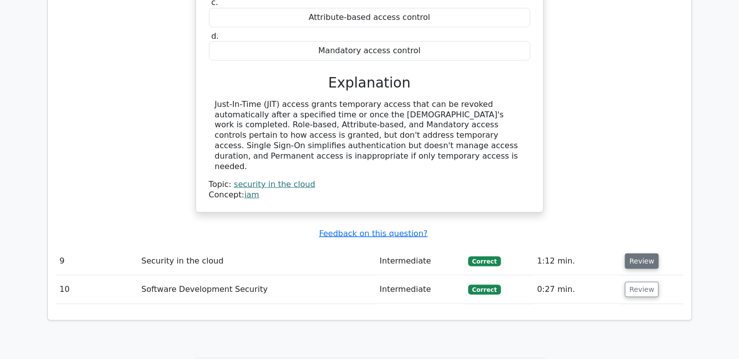
click at [644, 254] on button "Review" at bounding box center [642, 261] width 34 height 15
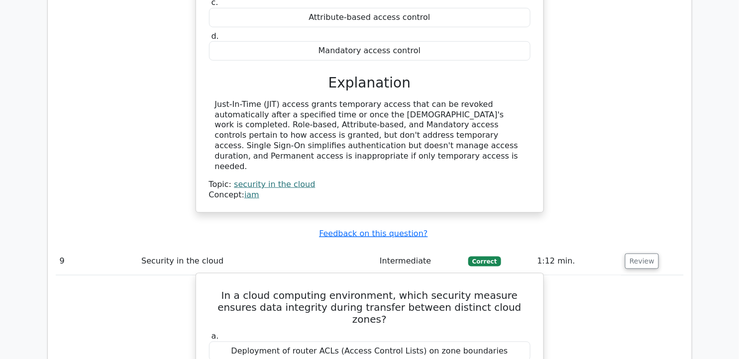
drag, startPoint x: 218, startPoint y: 146, endPoint x: 466, endPoint y: 292, distance: 288.5
copy div "In a cloud computing environment, which security measure ensures data integrity…"
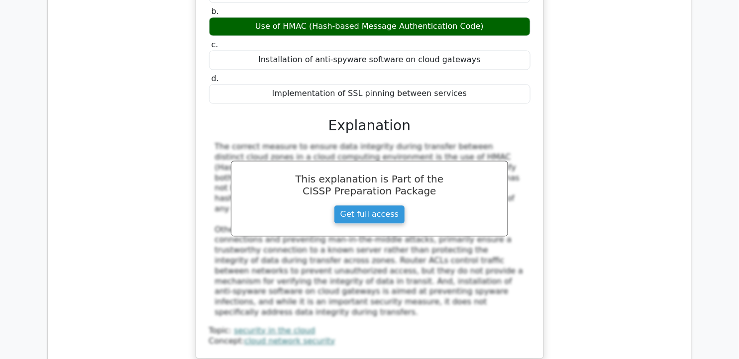
scroll to position [4684, 0]
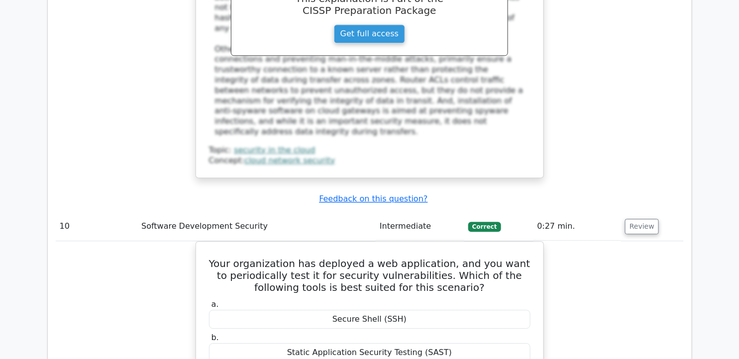
scroll to position [4818, 0]
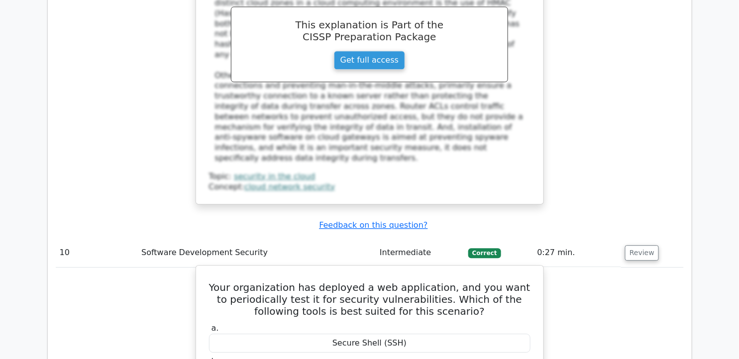
drag, startPoint x: 220, startPoint y: 105, endPoint x: 462, endPoint y: 262, distance: 288.5
copy div "Your organization has deployed a web application, and you want to periodically …"
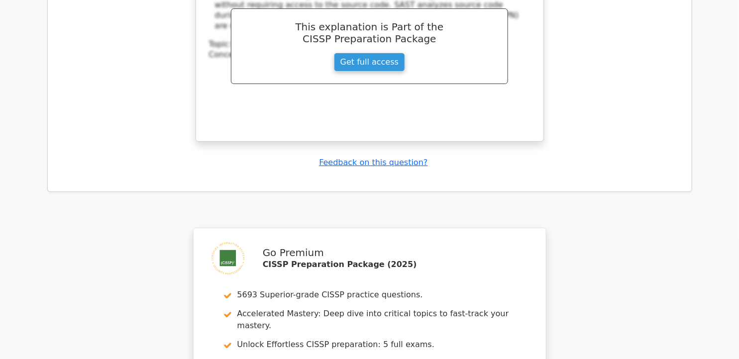
scroll to position [5336, 0]
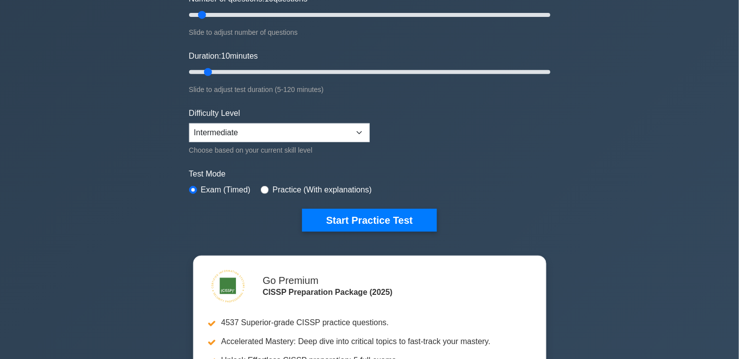
scroll to position [156, 0]
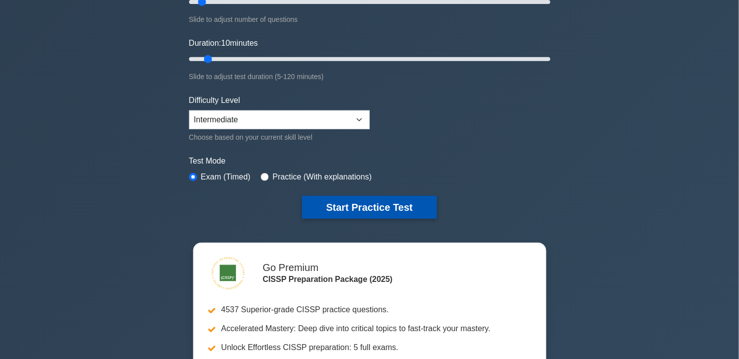
click at [378, 198] on button "Start Practice Test" at bounding box center [369, 207] width 134 height 23
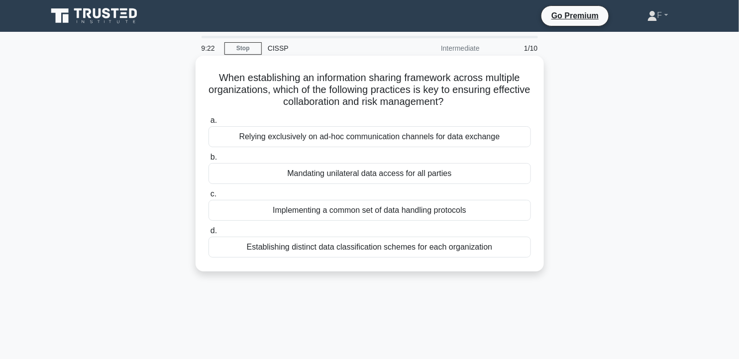
click at [366, 245] on div "Establishing distinct data classification schemes for each organization" at bounding box center [370, 247] width 323 height 21
click at [209, 234] on input "d. Establishing distinct data classification schemes for each organization" at bounding box center [209, 231] width 0 height 6
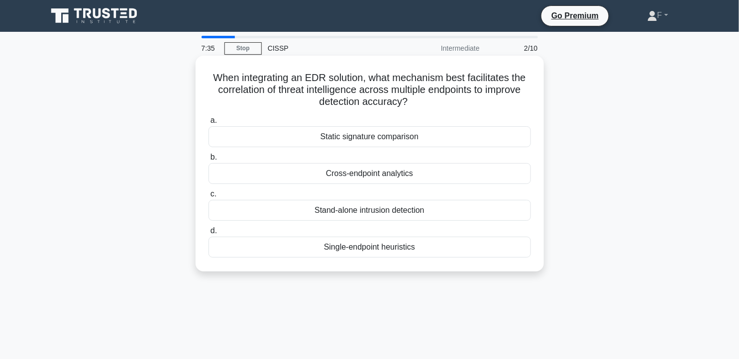
click at [405, 211] on div "Stand-alone intrusion detection" at bounding box center [370, 210] width 323 height 21
click at [209, 198] on input "c. Stand-alone intrusion detection" at bounding box center [209, 194] width 0 height 6
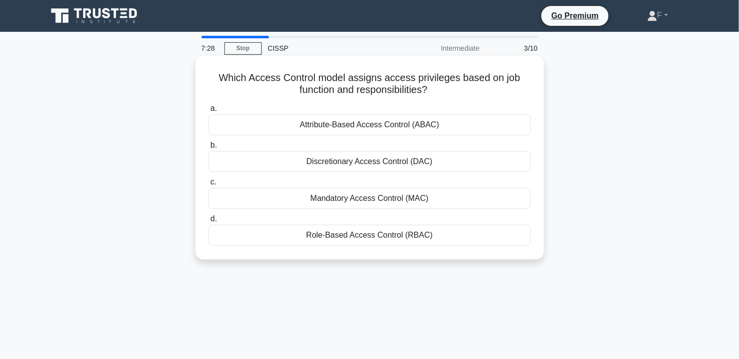
click at [414, 231] on div "Role-Based Access Control (RBAC)" at bounding box center [370, 235] width 323 height 21
click at [209, 223] on input "d. Role-Based Access Control (RBAC)" at bounding box center [209, 219] width 0 height 6
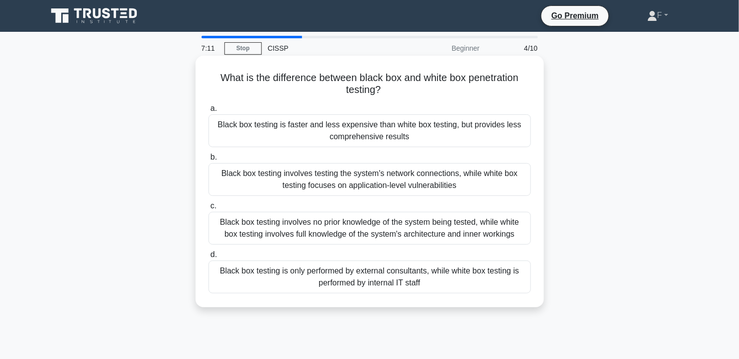
click at [490, 222] on div "Black box testing involves no prior knowledge of the system being tested, while…" at bounding box center [370, 228] width 323 height 33
click at [209, 210] on input "c. Black box testing involves no prior knowledge of the system being tested, wh…" at bounding box center [209, 206] width 0 height 6
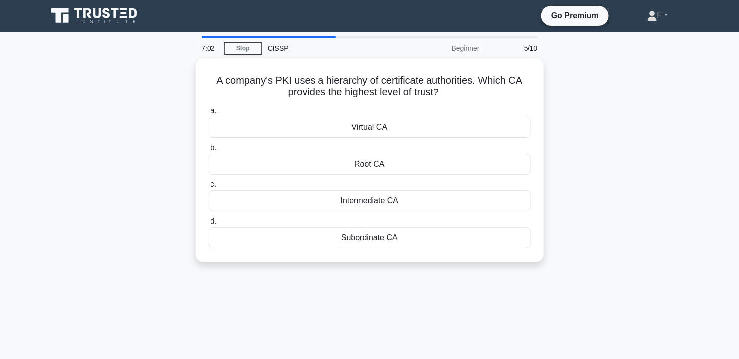
click at [589, 170] on div "A company's PKI uses a hierarchy of certificate authorities. Which CA provides …" at bounding box center [369, 166] width 657 height 216
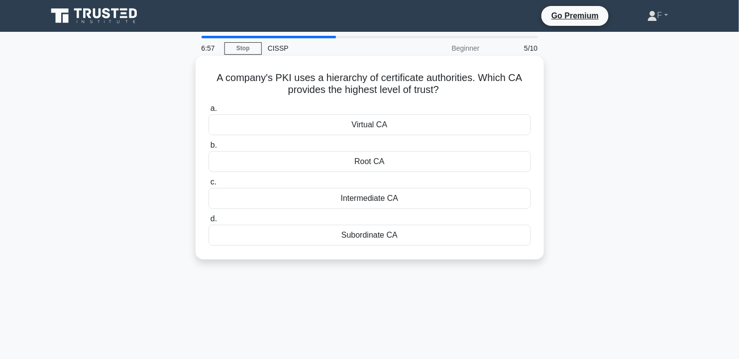
click at [439, 159] on div "Root CA" at bounding box center [370, 161] width 323 height 21
click at [209, 149] on input "b. Root CA" at bounding box center [209, 145] width 0 height 6
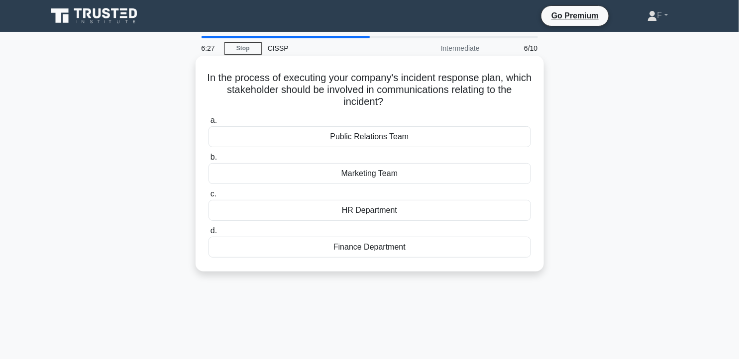
click at [411, 131] on div "Public Relations Team" at bounding box center [370, 136] width 323 height 21
click at [209, 124] on input "a. Public Relations Team" at bounding box center [209, 120] width 0 height 6
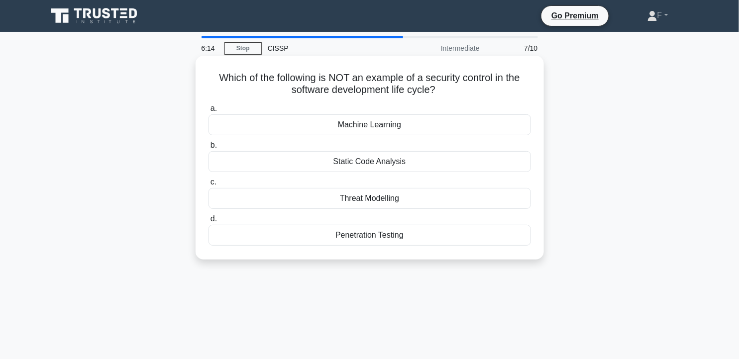
click at [406, 126] on div "Machine Learning" at bounding box center [370, 125] width 323 height 21
click at [209, 112] on input "a. Machine Learning" at bounding box center [209, 109] width 0 height 6
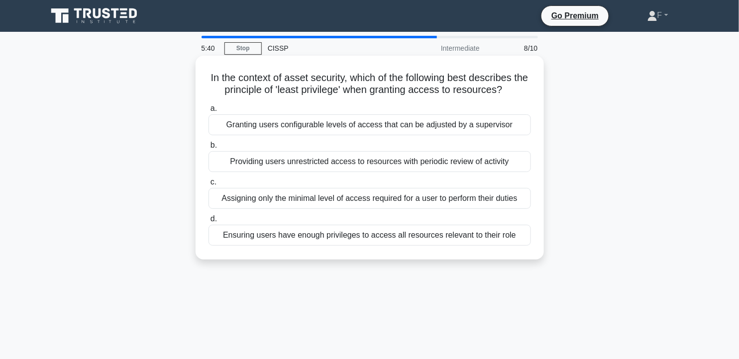
click at [357, 232] on div "Ensuring users have enough privileges to access all resources relevant to their…" at bounding box center [370, 235] width 323 height 21
click at [209, 223] on input "d. Ensuring users have enough privileges to access all resources relevant to th…" at bounding box center [209, 219] width 0 height 6
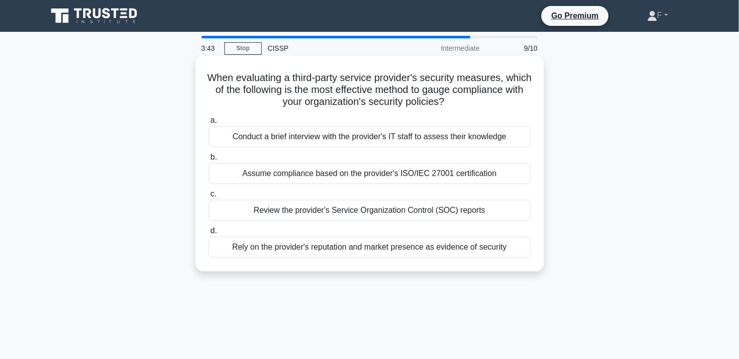
click at [383, 172] on div "Assume compliance based on the provider's ISO/IEC 27001 certification" at bounding box center [370, 173] width 323 height 21
click at [209, 161] on input "b. Assume compliance based on the provider's ISO/IEC 27001 certification" at bounding box center [209, 157] width 0 height 6
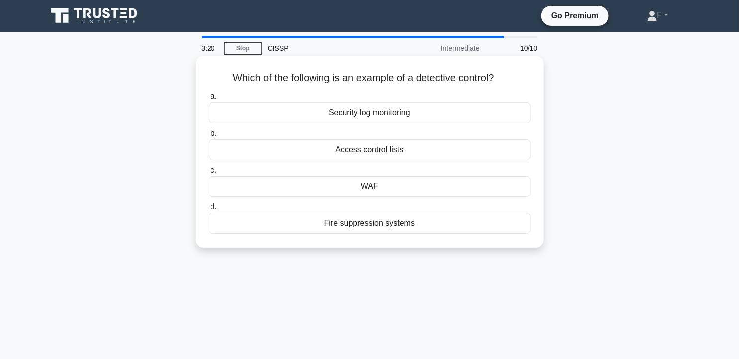
click at [425, 110] on div "Security log monitoring" at bounding box center [370, 113] width 323 height 21
click at [209, 100] on input "a. Security log monitoring" at bounding box center [209, 97] width 0 height 6
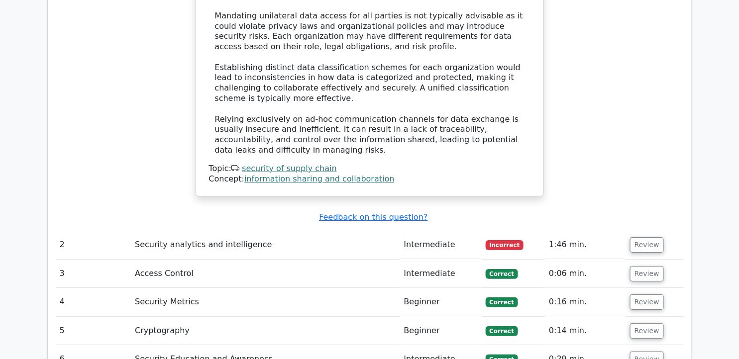
scroll to position [1276, 0]
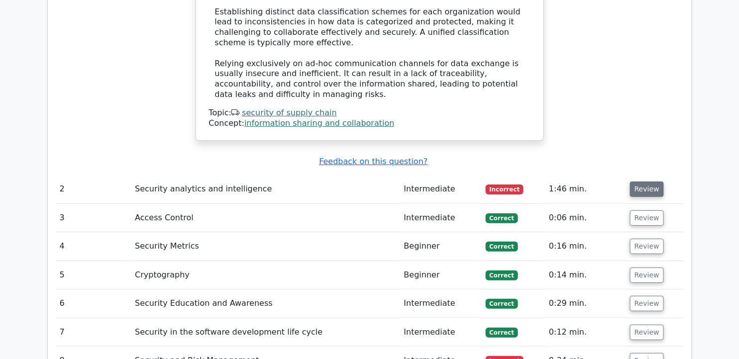
click at [635, 182] on button "Review" at bounding box center [647, 189] width 34 height 15
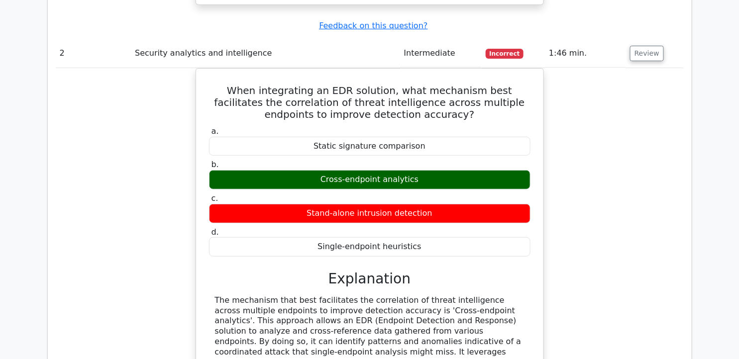
scroll to position [1458, 0]
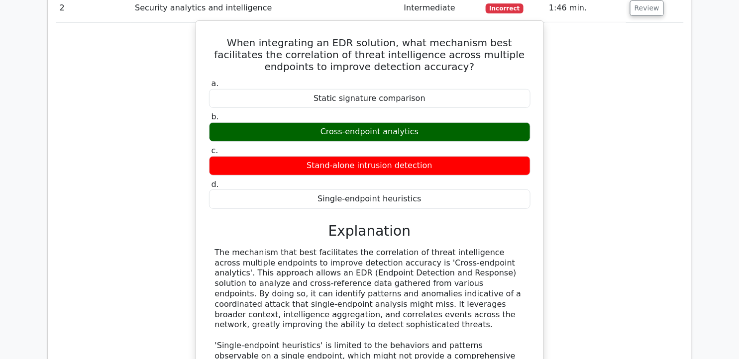
drag, startPoint x: 216, startPoint y: 216, endPoint x: 520, endPoint y: 285, distance: 311.6
click at [520, 285] on div "The mechanism that best facilitates the correlation of threat intelligence acro…" at bounding box center [370, 341] width 310 height 186
copy div "The mechanism that best facilitates the correlation of threat intelligence acro…"
drag, startPoint x: 209, startPoint y: 6, endPoint x: 426, endPoint y: 167, distance: 270.4
click at [426, 167] on div "When integrating an EDR solution, what mechanism best facilitates the correlati…" at bounding box center [370, 248] width 340 height 446
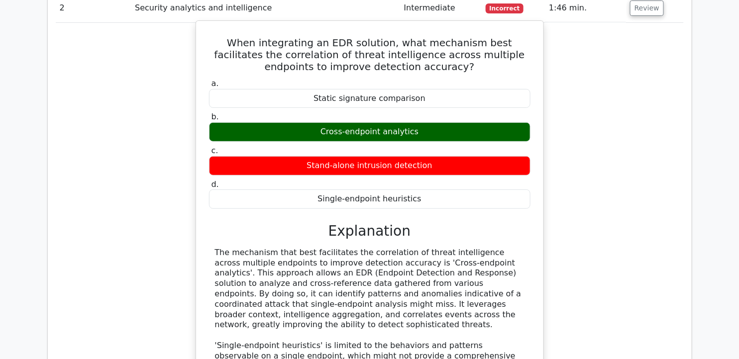
copy div "When integrating an EDR solution, what mechanism best facilitates the correlati…"
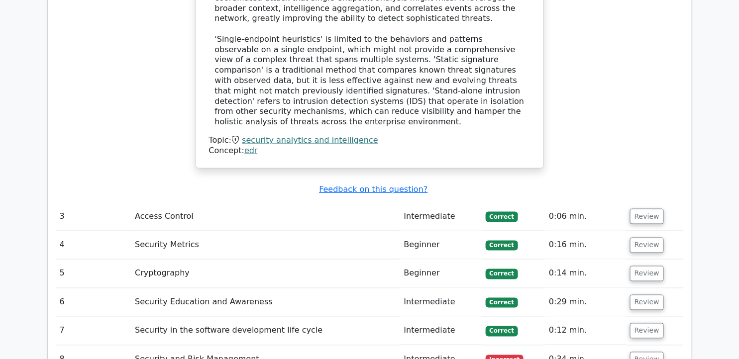
scroll to position [1791, 0]
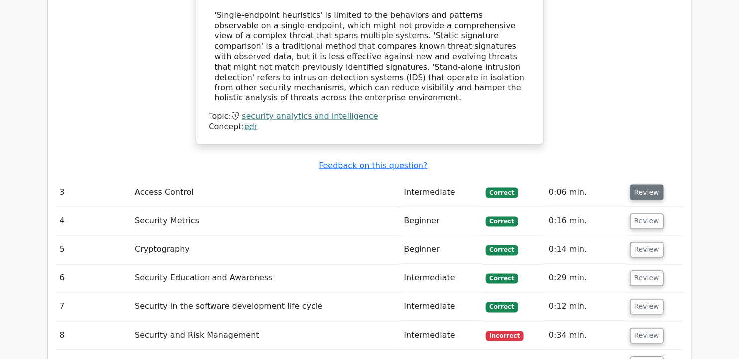
click at [641, 185] on button "Review" at bounding box center [647, 192] width 34 height 15
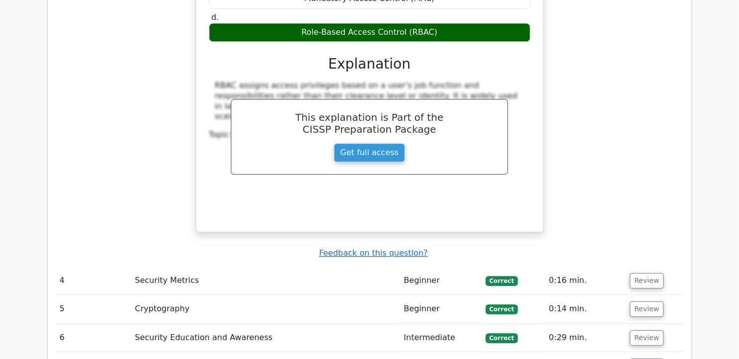
scroll to position [2146, 0]
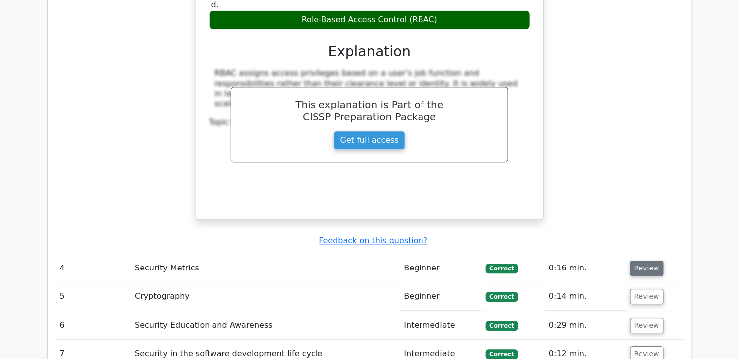
click at [643, 261] on button "Review" at bounding box center [647, 268] width 34 height 15
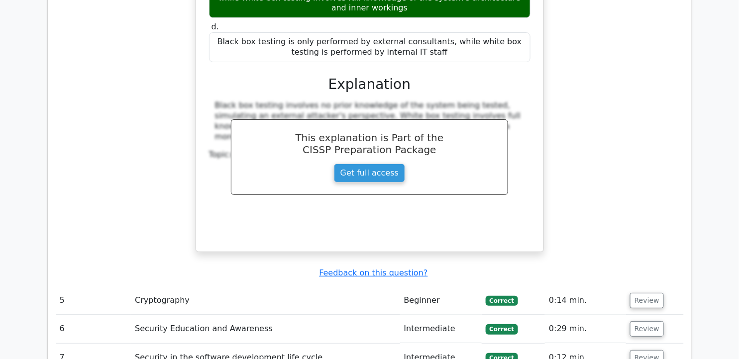
scroll to position [2632, 0]
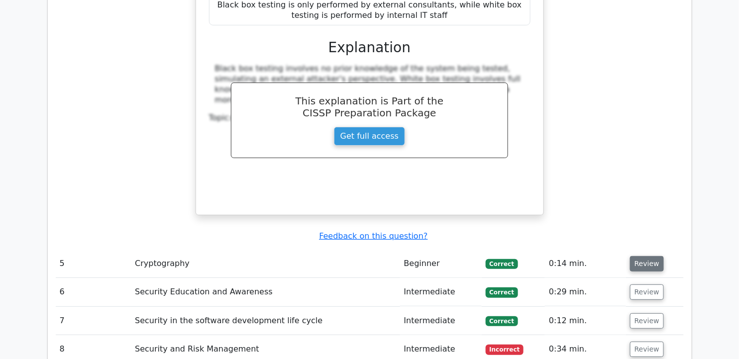
click at [649, 256] on button "Review" at bounding box center [647, 263] width 34 height 15
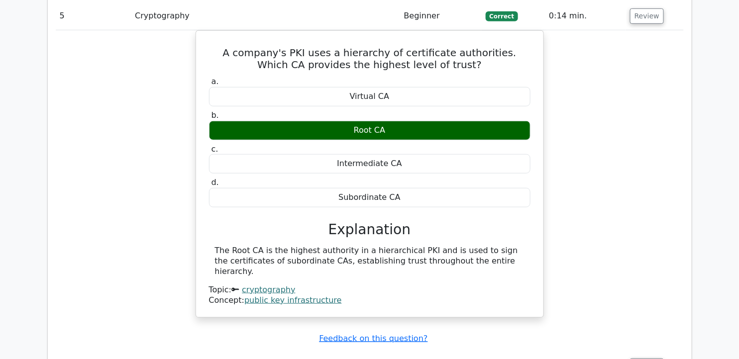
scroll to position [2889, 0]
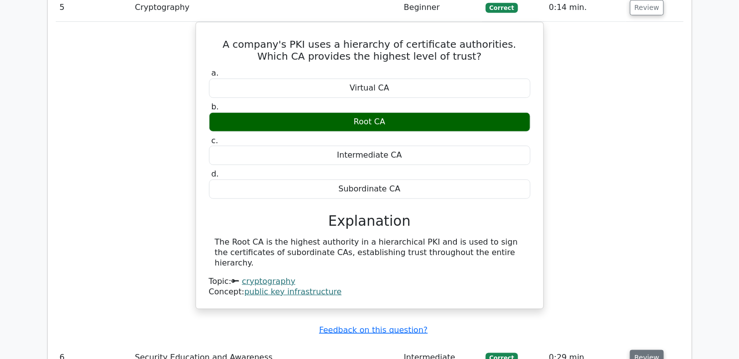
click at [641, 350] on button "Review" at bounding box center [647, 357] width 34 height 15
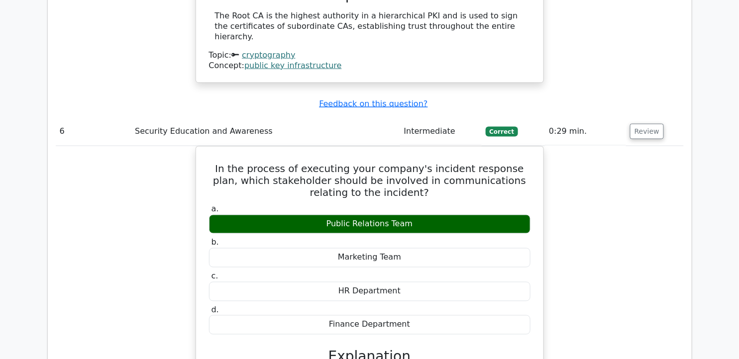
scroll to position [3132, 0]
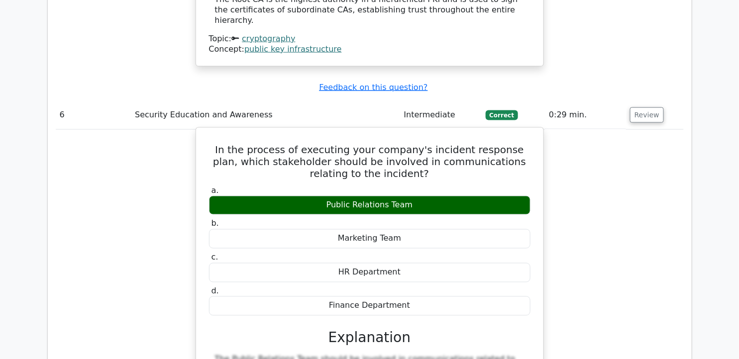
drag, startPoint x: 216, startPoint y: 73, endPoint x: 418, endPoint y: 229, distance: 255.2
click at [418, 229] on div "In the process of executing your company's incident response plan, which stakeh…" at bounding box center [370, 317] width 340 height 370
copy div "In the process of executing your company's incident response plan, which stakeh…"
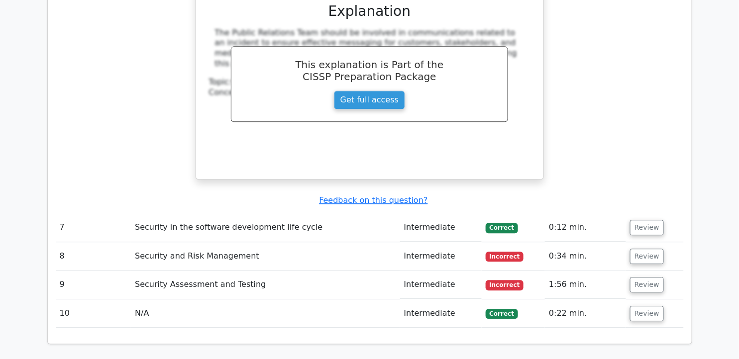
scroll to position [3471, 0]
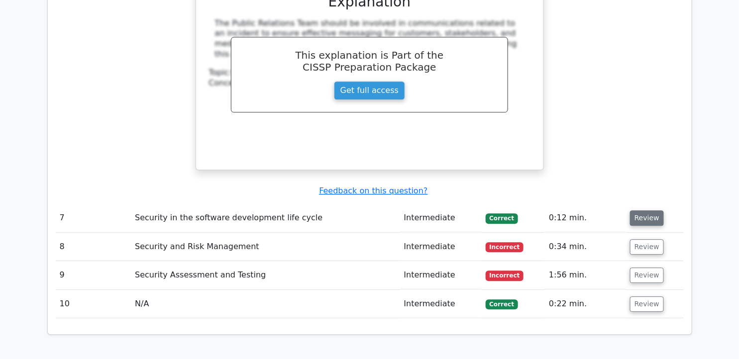
click at [636, 211] on button "Review" at bounding box center [647, 218] width 34 height 15
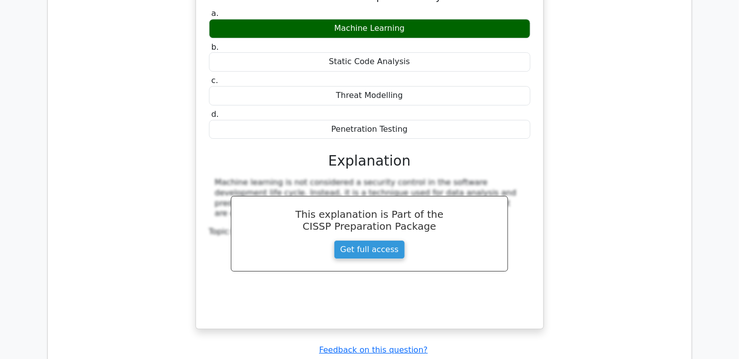
scroll to position [3751, 0]
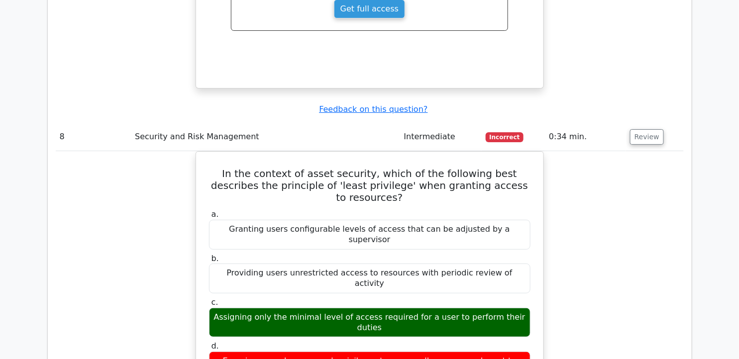
scroll to position [3993, 0]
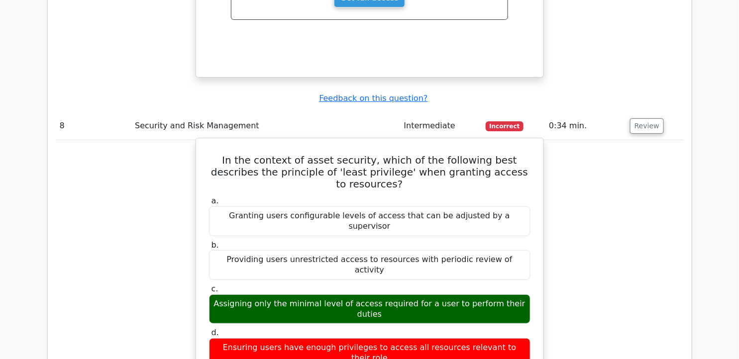
drag, startPoint x: 213, startPoint y: 87, endPoint x: 525, endPoint y: 241, distance: 348.2
copy div "In the context of asset security, which of the following best describes the pri…"
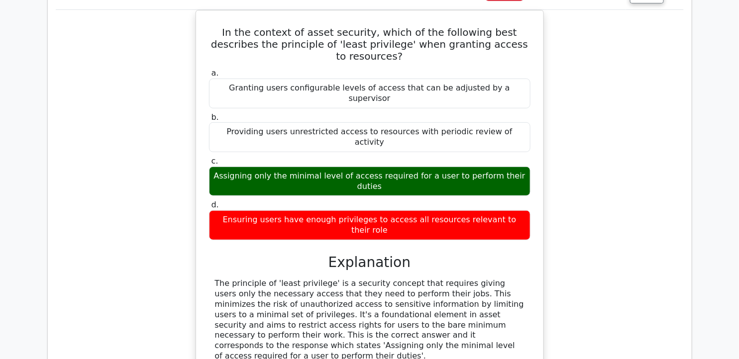
scroll to position [4160, 0]
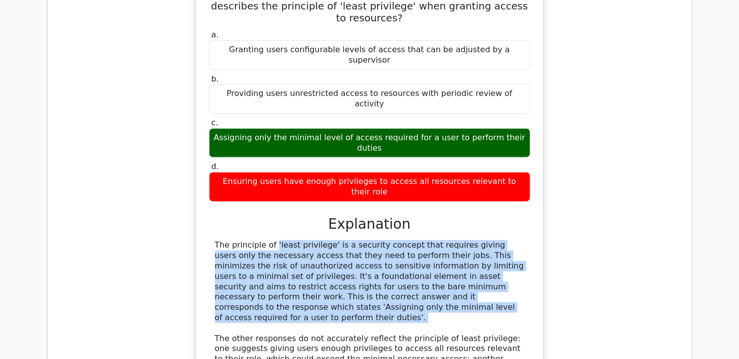
drag, startPoint x: 215, startPoint y: 118, endPoint x: 490, endPoint y: 190, distance: 284.1
click at [490, 240] on div "The principle of 'least privilege' is a security concept that requires giving u…" at bounding box center [370, 323] width 310 height 166
copy div "The principle of 'least privilege' is a security concept that requires giving u…"
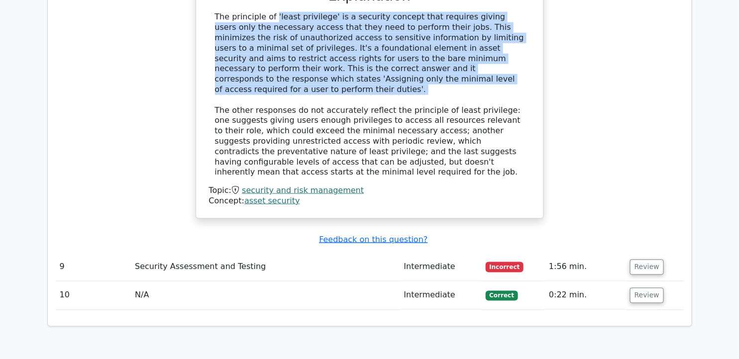
scroll to position [4418, 0]
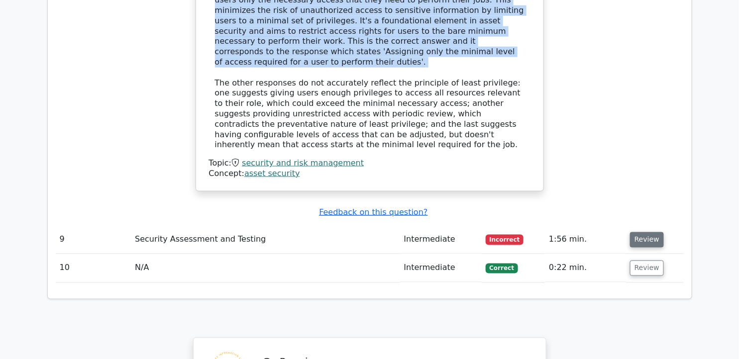
click at [657, 232] on button "Review" at bounding box center [647, 239] width 34 height 15
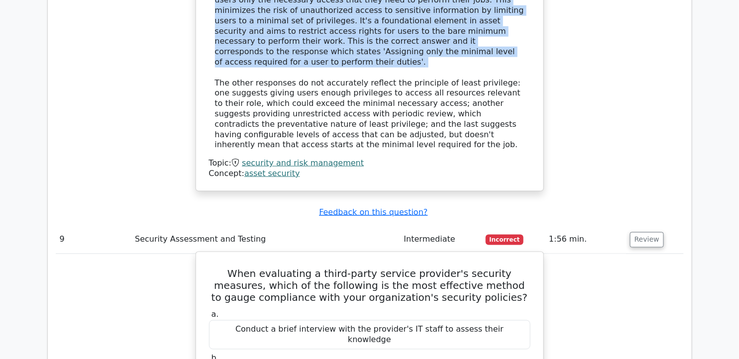
drag, startPoint x: 219, startPoint y: 137, endPoint x: 501, endPoint y: 262, distance: 308.7
copy div "When evaluating a third-party service provider's security measures, which of th…"
click at [299, 268] on h5 "When evaluating a third-party service provider's security measures, which of th…" at bounding box center [370, 286] width 324 height 36
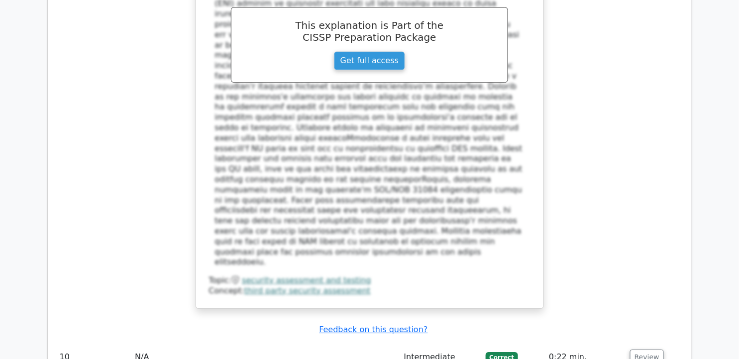
scroll to position [4954, 0]
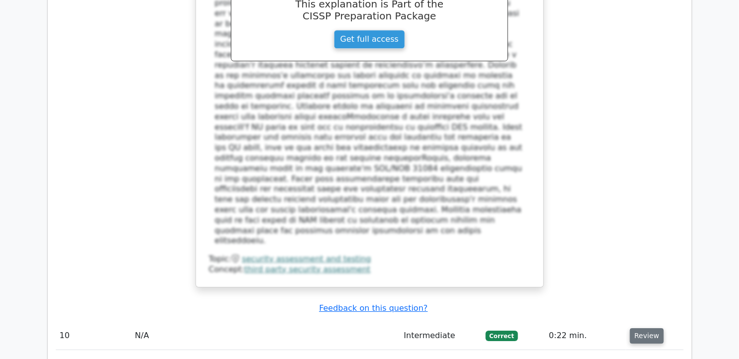
click at [642, 329] on button "Review" at bounding box center [647, 336] width 34 height 15
drag, startPoint x: 235, startPoint y: 167, endPoint x: 424, endPoint y: 306, distance: 234.0
copy div "Which of the following is an example of a detective control? a. Security log mo…"
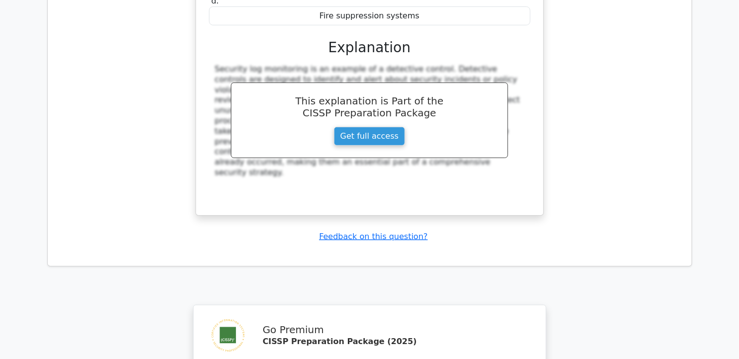
scroll to position [5564, 0]
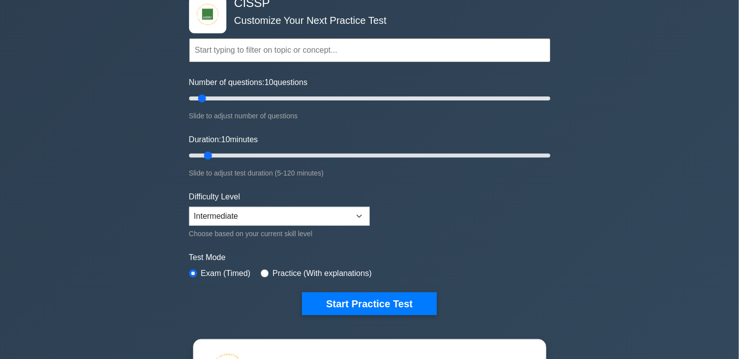
scroll to position [166, 0]
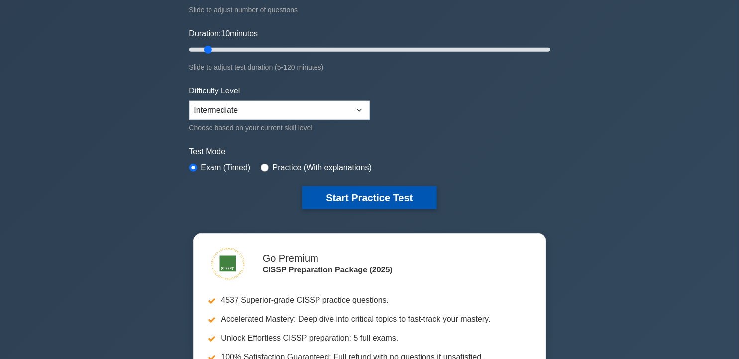
click at [379, 201] on button "Start Practice Test" at bounding box center [369, 198] width 134 height 23
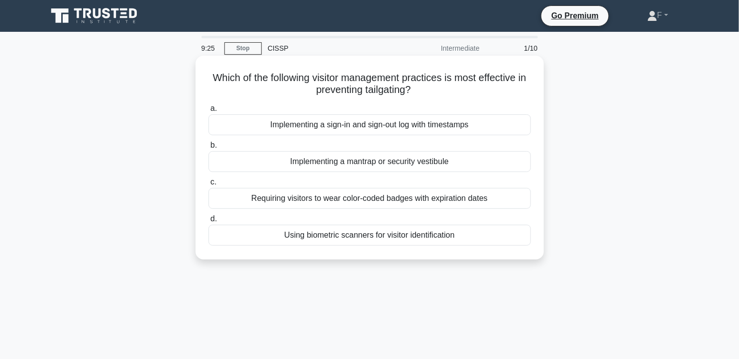
click at [476, 235] on div "Using biometric scanners for visitor identification" at bounding box center [370, 235] width 323 height 21
click at [209, 223] on input "d. Using biometric scanners for visitor identification" at bounding box center [209, 219] width 0 height 6
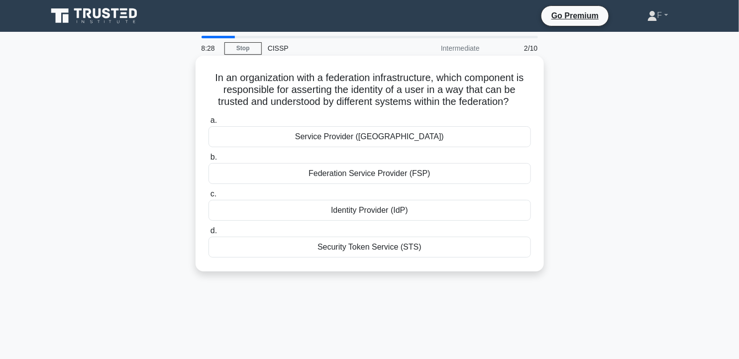
click at [468, 180] on div "Federation Service Provider (FSP)" at bounding box center [370, 173] width 323 height 21
click at [209, 161] on input "b. Federation Service Provider (FSP)" at bounding box center [209, 157] width 0 height 6
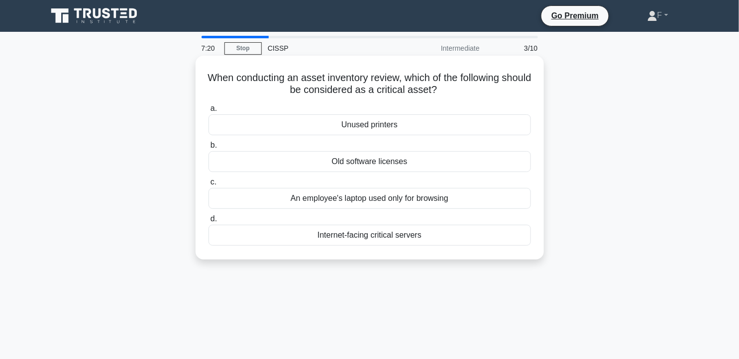
click at [453, 237] on div "Internet-facing critical servers" at bounding box center [370, 235] width 323 height 21
click at [209, 223] on input "d. Internet-facing critical servers" at bounding box center [209, 219] width 0 height 6
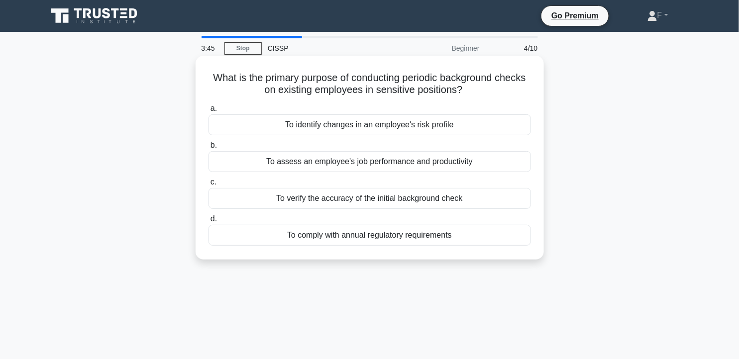
click at [382, 158] on div "To assess an employee's job performance and productivity" at bounding box center [370, 161] width 323 height 21
click at [209, 149] on input "b. To assess an employee's job performance and productivity" at bounding box center [209, 145] width 0 height 6
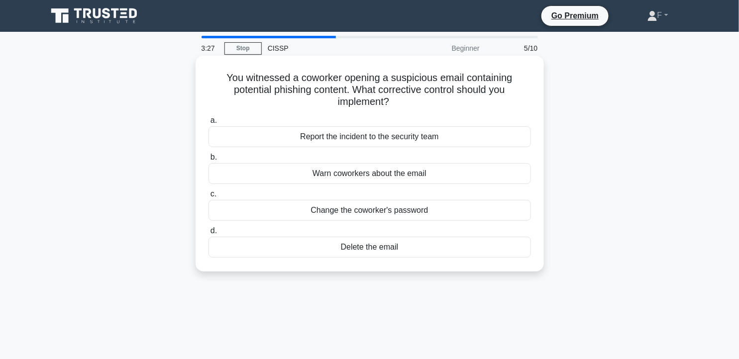
click at [392, 143] on div "Report the incident to the security team" at bounding box center [370, 136] width 323 height 21
click at [209, 124] on input "a. Report the incident to the security team" at bounding box center [209, 120] width 0 height 6
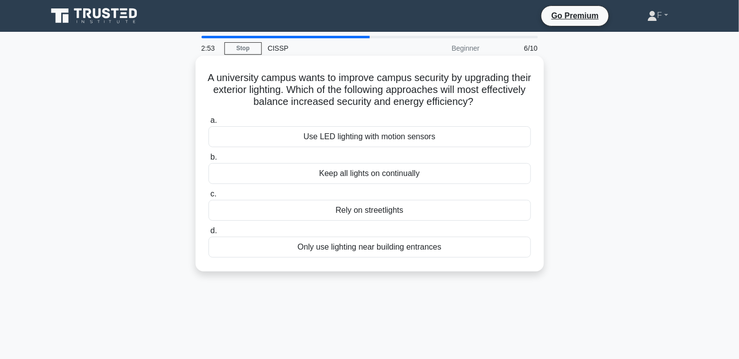
click at [392, 143] on div "Use LED lighting with motion sensors" at bounding box center [370, 136] width 323 height 21
click at [209, 124] on input "a. Use LED lighting with motion sensors" at bounding box center [209, 120] width 0 height 6
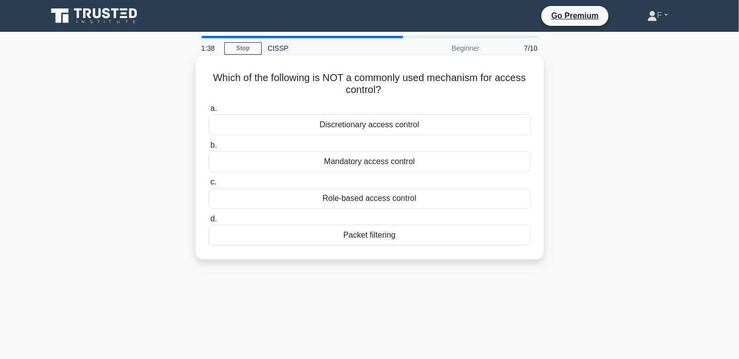
click at [405, 233] on div "Packet filtering" at bounding box center [370, 235] width 323 height 21
click at [209, 223] on input "d. Packet filtering" at bounding box center [209, 219] width 0 height 6
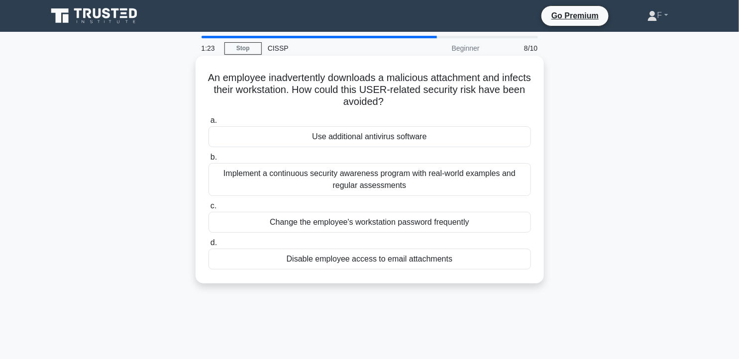
click at [484, 181] on div "Implement a continuous security awareness program with real-world examples and …" at bounding box center [370, 179] width 323 height 33
click at [209, 161] on input "b. Implement a continuous security awareness program with real-world examples a…" at bounding box center [209, 157] width 0 height 6
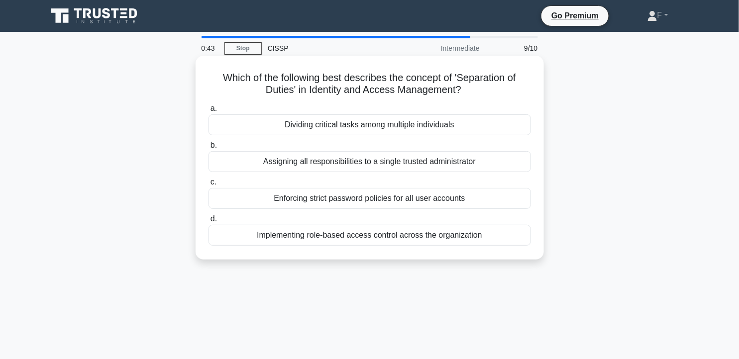
click at [416, 164] on div "Assigning all responsibilities to a single trusted administrator" at bounding box center [370, 161] width 323 height 21
click at [209, 149] on input "b. Assigning all responsibilities to a single trusted administrator" at bounding box center [209, 145] width 0 height 6
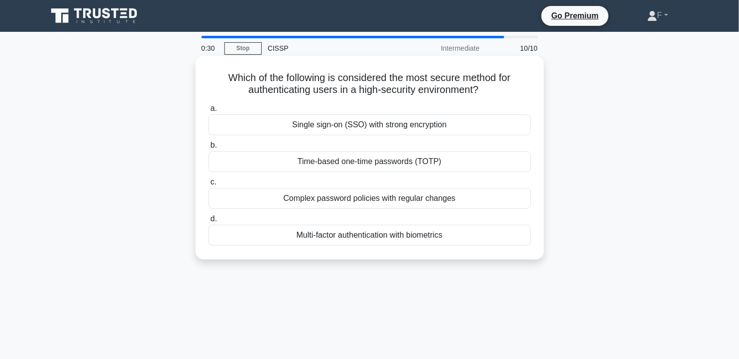
click at [439, 232] on div "Multi-factor authentication with biometrics" at bounding box center [370, 235] width 323 height 21
click at [209, 223] on input "d. Multi-factor authentication with biometrics" at bounding box center [209, 219] width 0 height 6
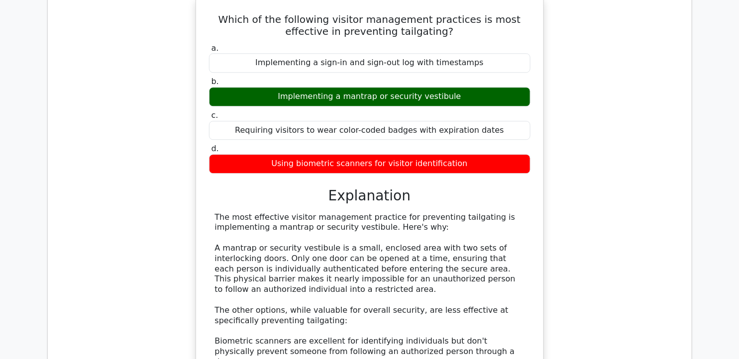
scroll to position [829, 0]
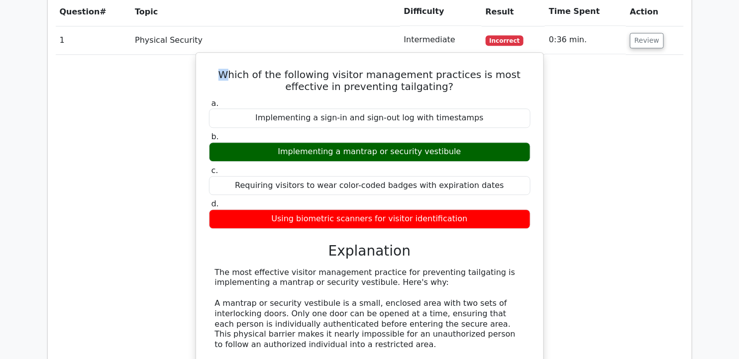
click at [217, 69] on h5 "Which of the following visitor management practices is most effective in preven…" at bounding box center [370, 81] width 324 height 24
click at [214, 69] on h5 "Which of the following visitor management practices is most effective in preven…" at bounding box center [370, 81] width 324 height 24
drag, startPoint x: 212, startPoint y: 48, endPoint x: 477, endPoint y: 191, distance: 301.6
click at [477, 191] on div "Which of the following visitor management practices is most effective in preven…" at bounding box center [370, 315] width 340 height 517
copy div "Which of the following visitor management practices is most effective in preven…"
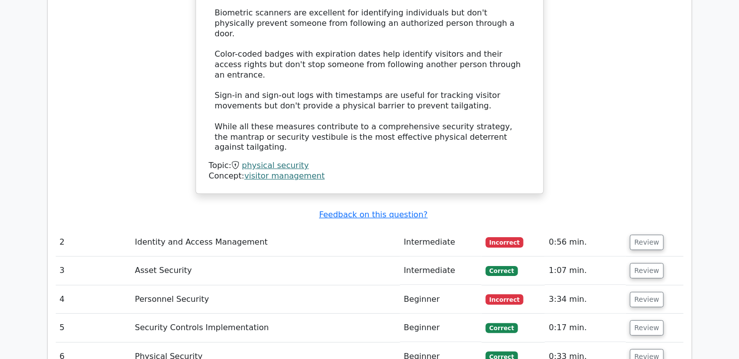
scroll to position [1217, 0]
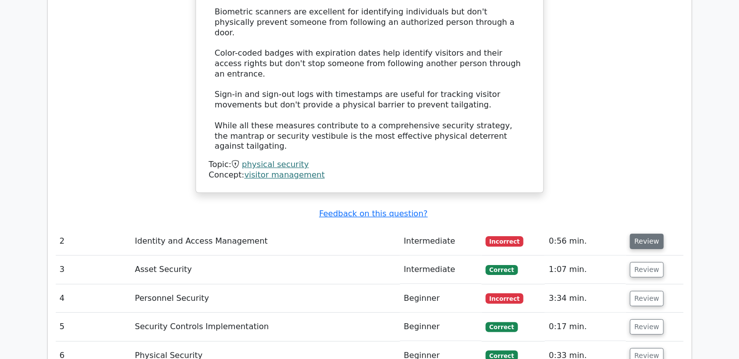
click at [650, 234] on button "Review" at bounding box center [647, 241] width 34 height 15
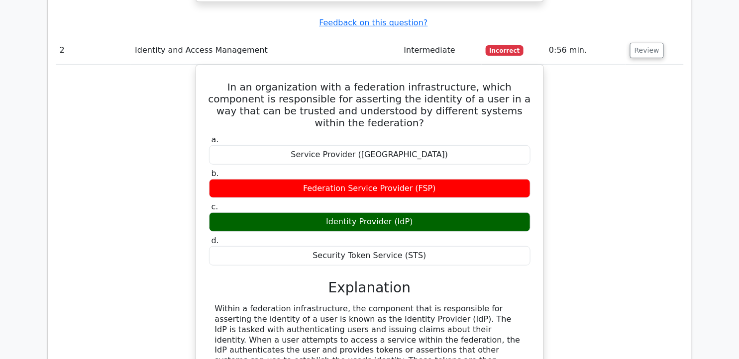
scroll to position [1383, 0]
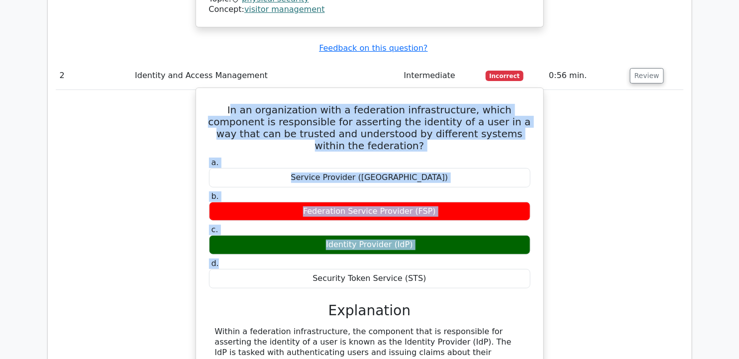
drag, startPoint x: 211, startPoint y: 55, endPoint x: 444, endPoint y: 191, distance: 270.2
click at [444, 191] on div "In an organization with a federation infrastructure, which component is respons…" at bounding box center [370, 321] width 340 height 458
drag, startPoint x: 205, startPoint y: 68, endPoint x: 204, endPoint y: 62, distance: 5.5
click at [205, 92] on div "In an organization with a federation infrastructure, which component is respons…" at bounding box center [370, 321] width 340 height 458
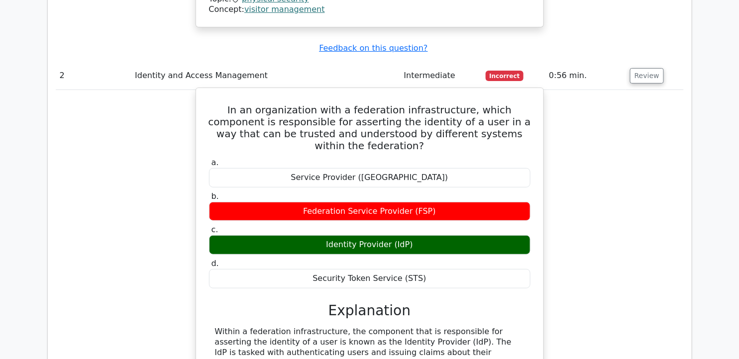
click at [208, 104] on h5 "In an organization with a federation infrastructure, which component is respons…" at bounding box center [370, 128] width 324 height 48
drag, startPoint x: 208, startPoint y: 56, endPoint x: 469, endPoint y: 218, distance: 307.1
click at [469, 218] on div "In an organization with a federation infrastructure, which component is respons…" at bounding box center [370, 321] width 340 height 458
copy div "In an organization with a federation infrastructure, which component is respons…"
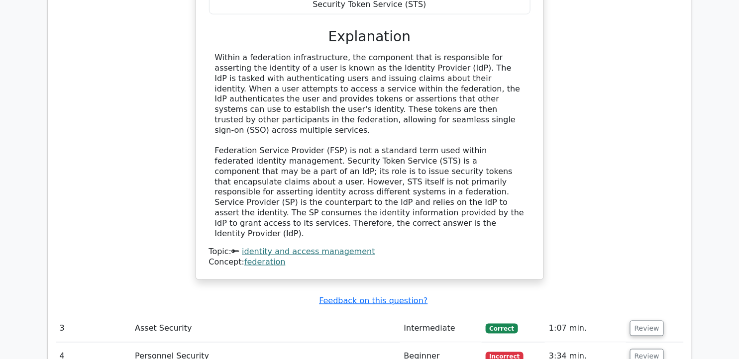
scroll to position [1770, 0]
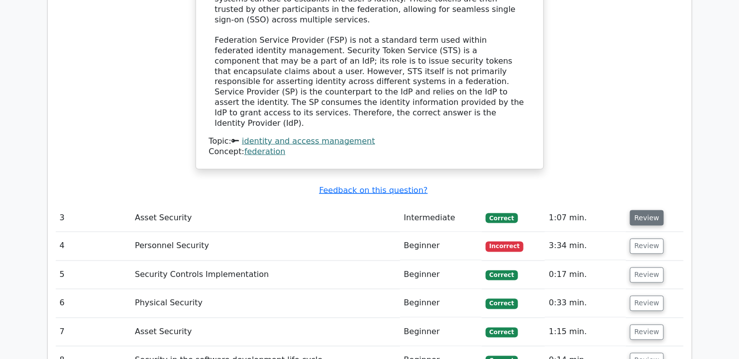
click at [637, 211] on button "Review" at bounding box center [647, 218] width 34 height 15
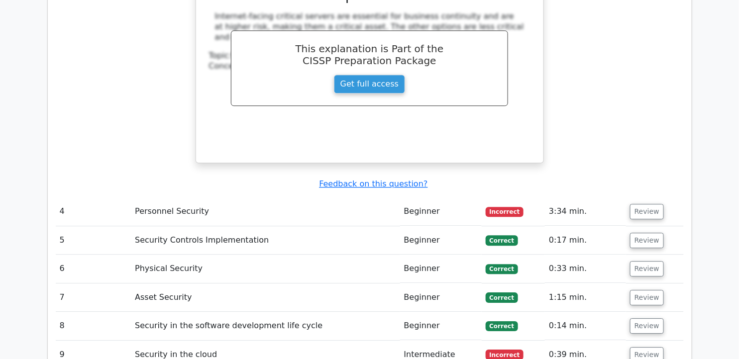
scroll to position [2212, 0]
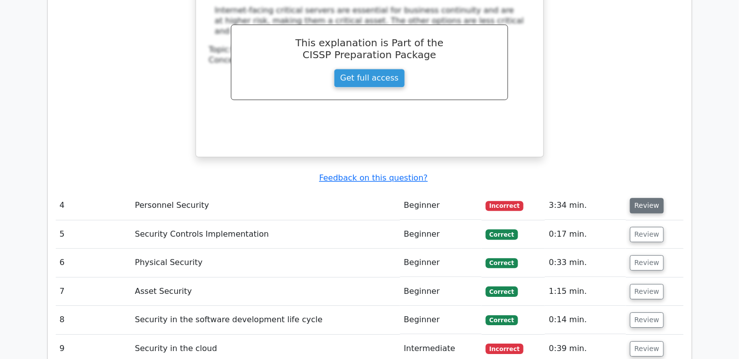
click at [630, 198] on button "Review" at bounding box center [647, 205] width 34 height 15
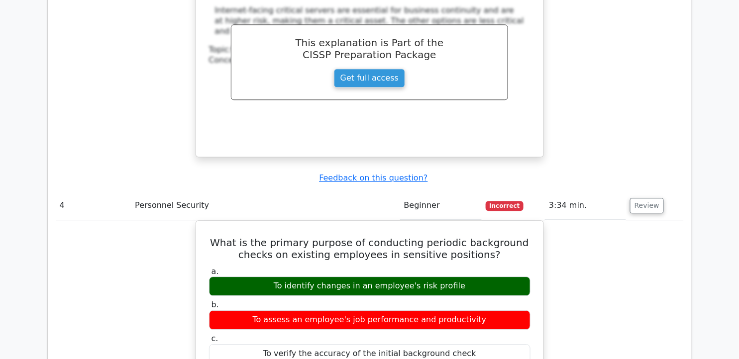
scroll to position [2268, 0]
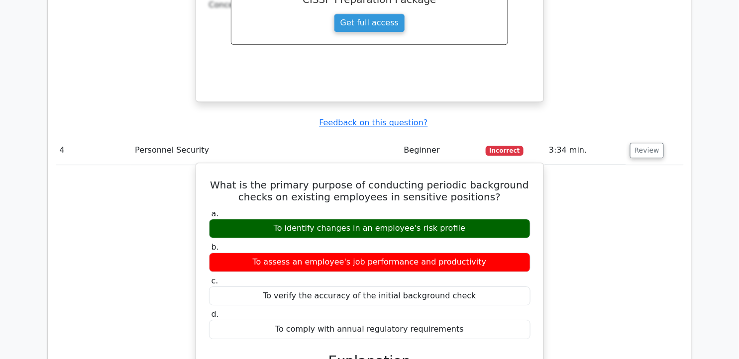
drag, startPoint x: 226, startPoint y: 86, endPoint x: 454, endPoint y: 237, distance: 274.1
drag, startPoint x: 454, startPoint y: 237, endPoint x: 375, endPoint y: 100, distance: 158.1
copy div "What is the primary purpose of conducting periodic background checks on existin…"
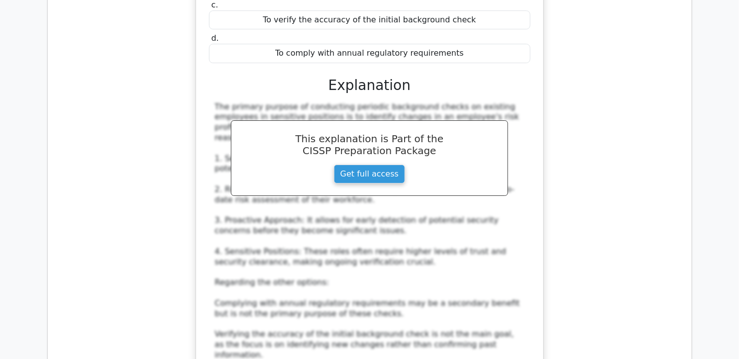
scroll to position [2655, 0]
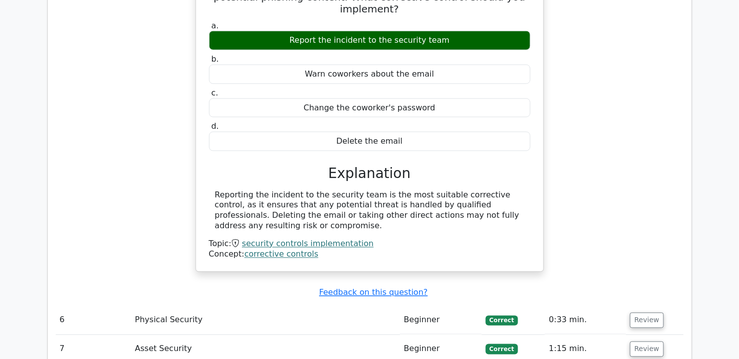
scroll to position [3098, 0]
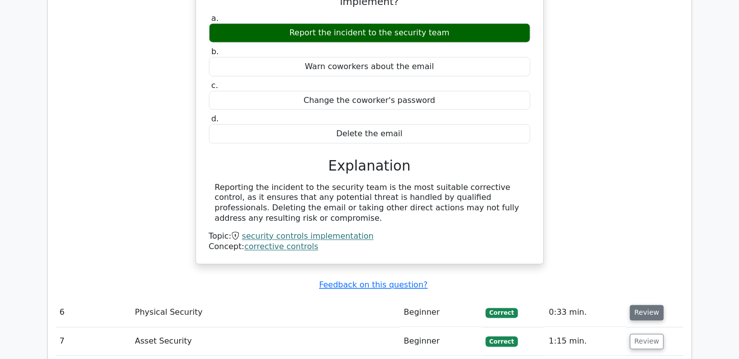
click at [658, 306] on button "Review" at bounding box center [647, 313] width 34 height 15
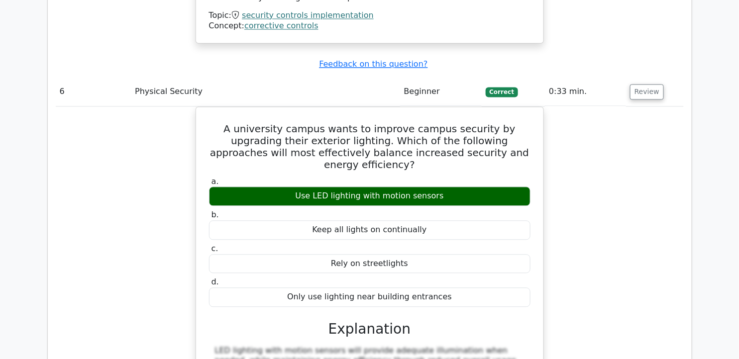
scroll to position [3429, 0]
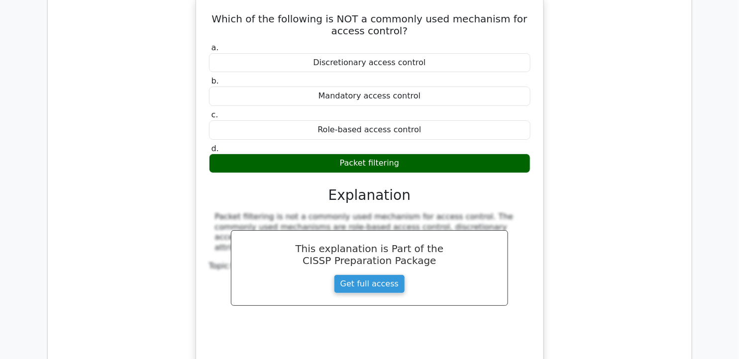
scroll to position [3927, 0]
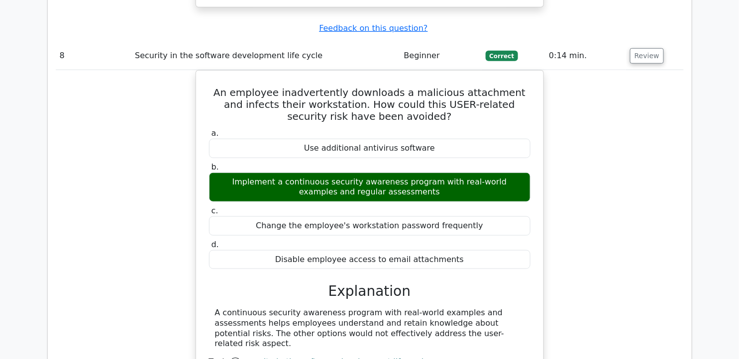
scroll to position [4259, 0]
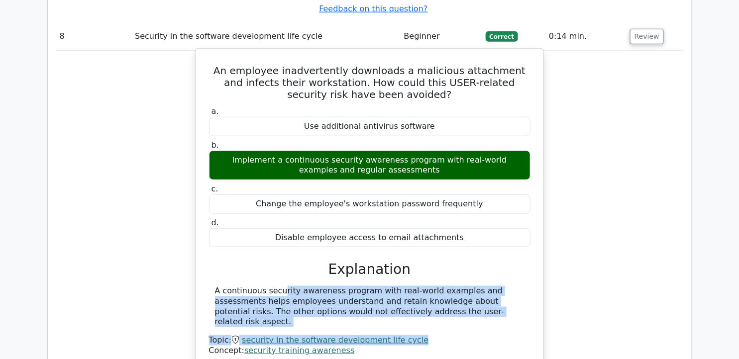
drag, startPoint x: 221, startPoint y: 167, endPoint x: 451, endPoint y: 188, distance: 231.0
click at [451, 286] on div "A continuous security awareness program with real-world examples and assessment…" at bounding box center [370, 306] width 310 height 41
drag, startPoint x: 451, startPoint y: 188, endPoint x: 382, endPoint y: 181, distance: 69.6
click at [382, 286] on div "A continuous security awareness program with real-world examples and assessment…" at bounding box center [370, 306] width 310 height 41
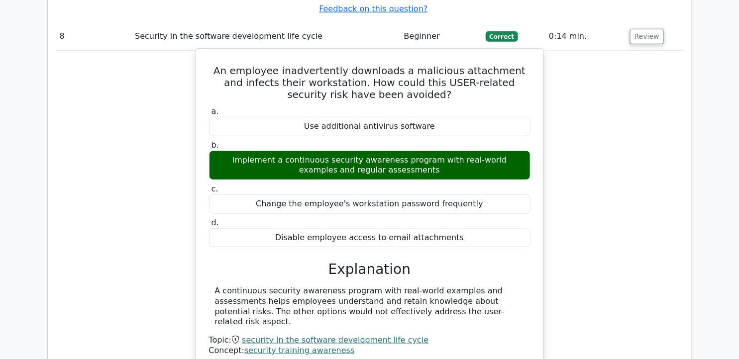
drag, startPoint x: 216, startPoint y: 165, endPoint x: 447, endPoint y: 183, distance: 231.2
click at [448, 286] on div "A continuous security awareness program with real-world examples and assessment…" at bounding box center [370, 306] width 310 height 41
drag, startPoint x: 447, startPoint y: 183, endPoint x: 421, endPoint y: 179, distance: 25.6
copy div "A continuous security awareness program with real-world examples and assessment…"
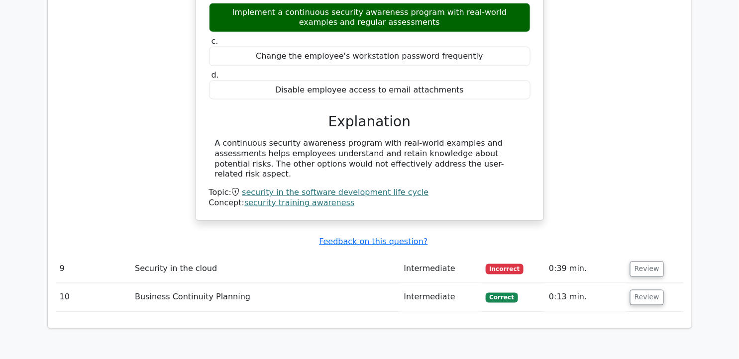
scroll to position [4425, 0]
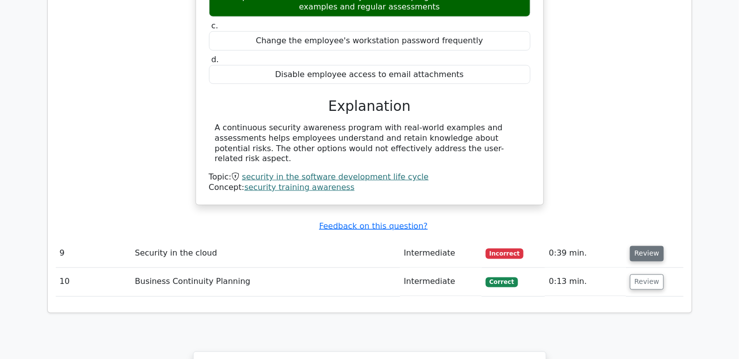
click at [641, 246] on button "Review" at bounding box center [647, 253] width 34 height 15
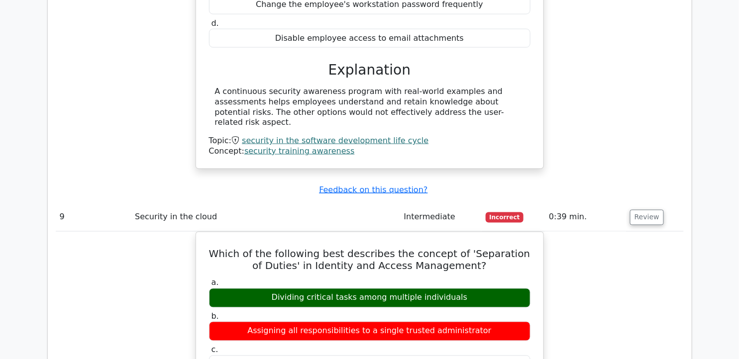
scroll to position [4481, 0]
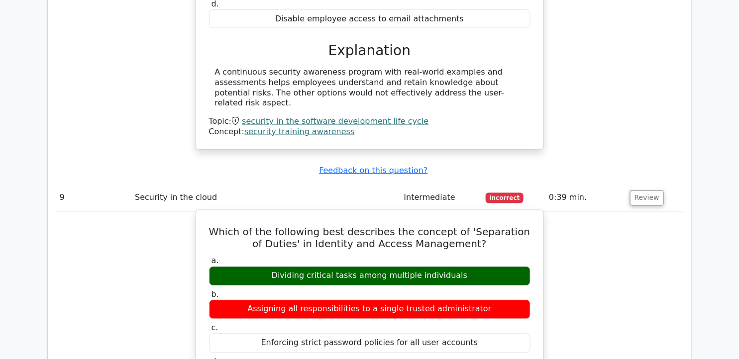
drag, startPoint x: 388, startPoint y: 110, endPoint x: 458, endPoint y: 179, distance: 98.6
click at [307, 227] on h5 "Which of the following best describes the concept of 'Separation of Duties' in …" at bounding box center [370, 239] width 324 height 24
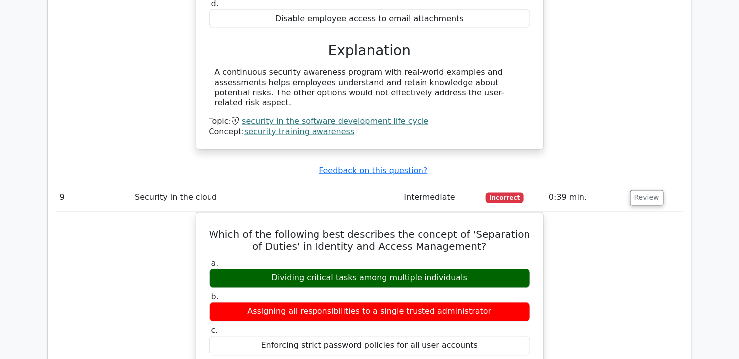
drag, startPoint x: 220, startPoint y: 96, endPoint x: 571, endPoint y: 253, distance: 384.2
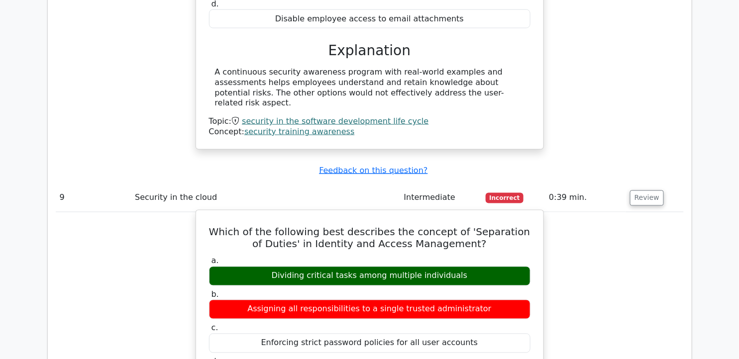
copy div "Which of the following best describes the concept of 'Separation of Duties' in …"
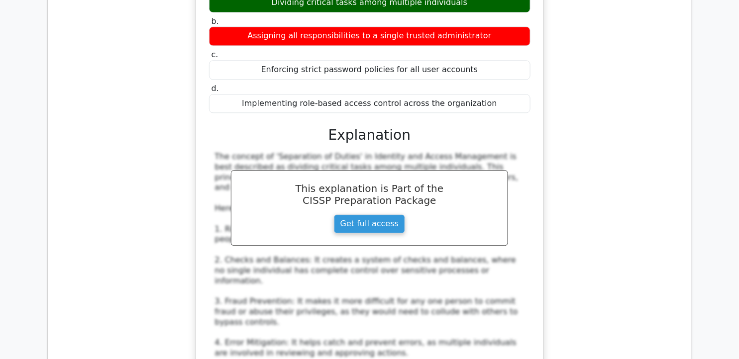
scroll to position [4979, 0]
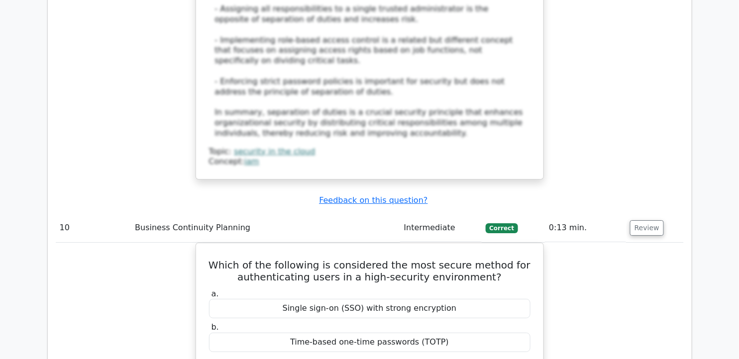
scroll to position [5144, 0]
